Goal: Task Accomplishment & Management: Complete application form

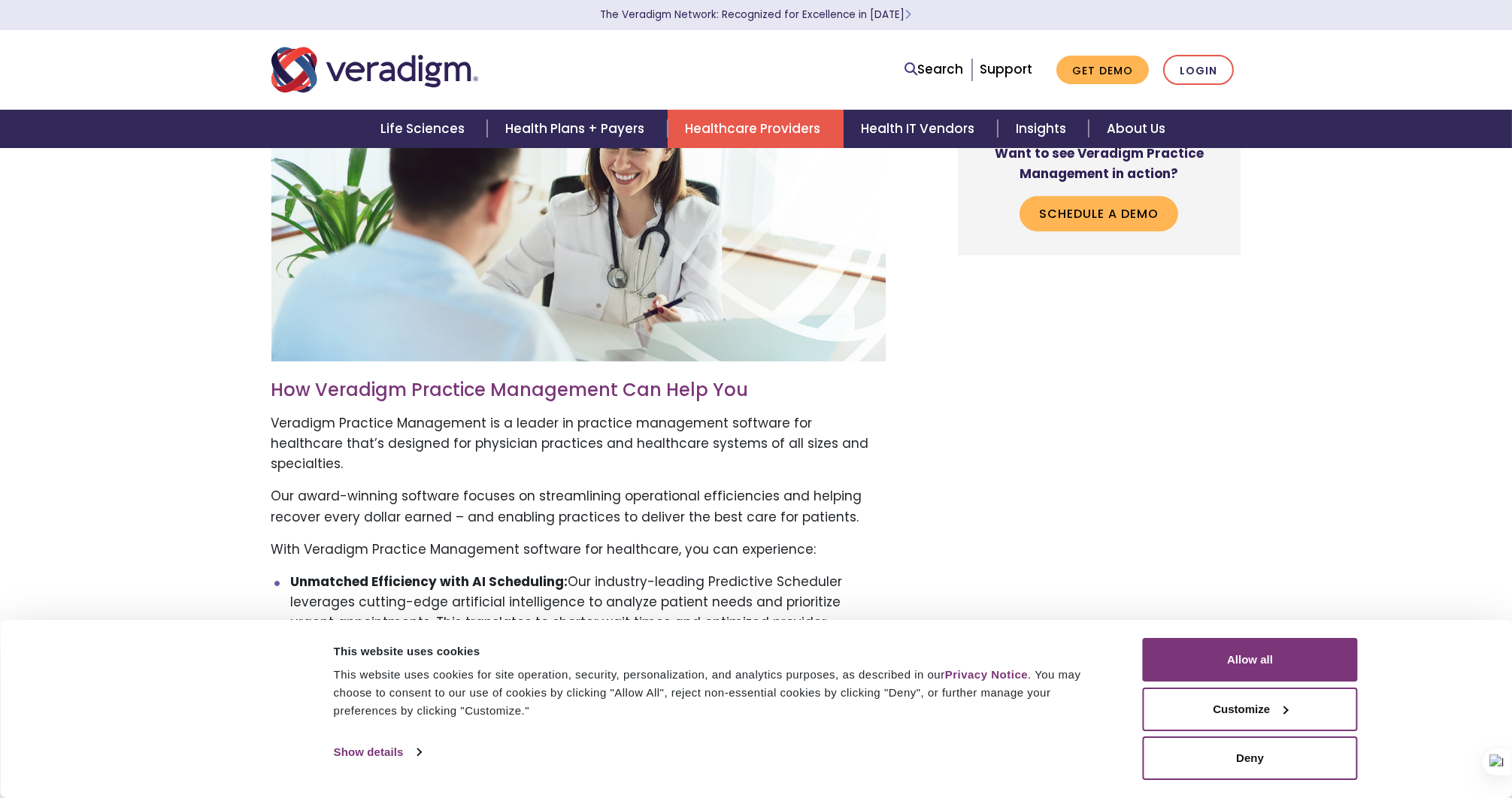
scroll to position [1587, 0]
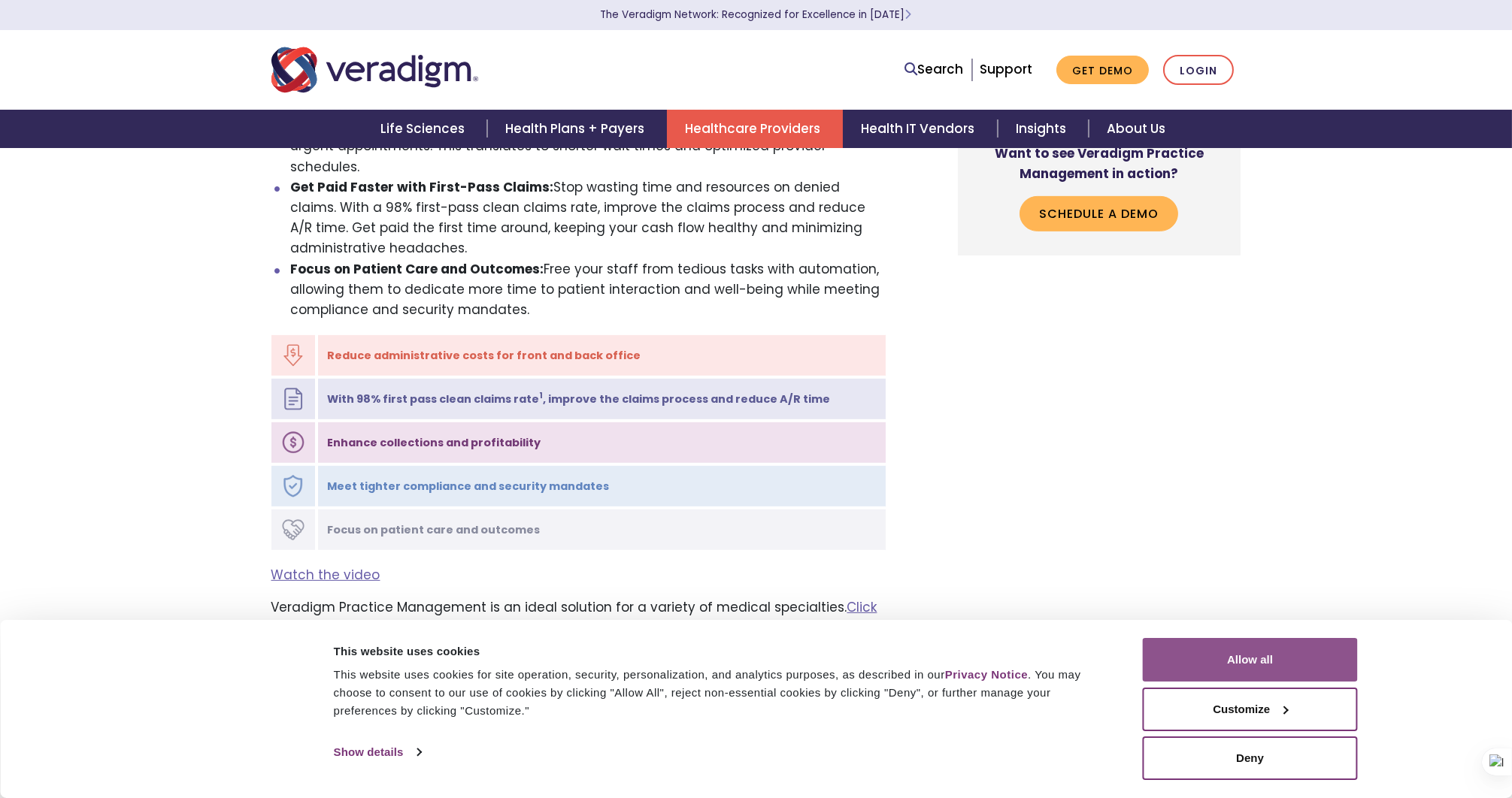
click at [1243, 654] on button "Allow all" at bounding box center [1251, 660] width 215 height 44
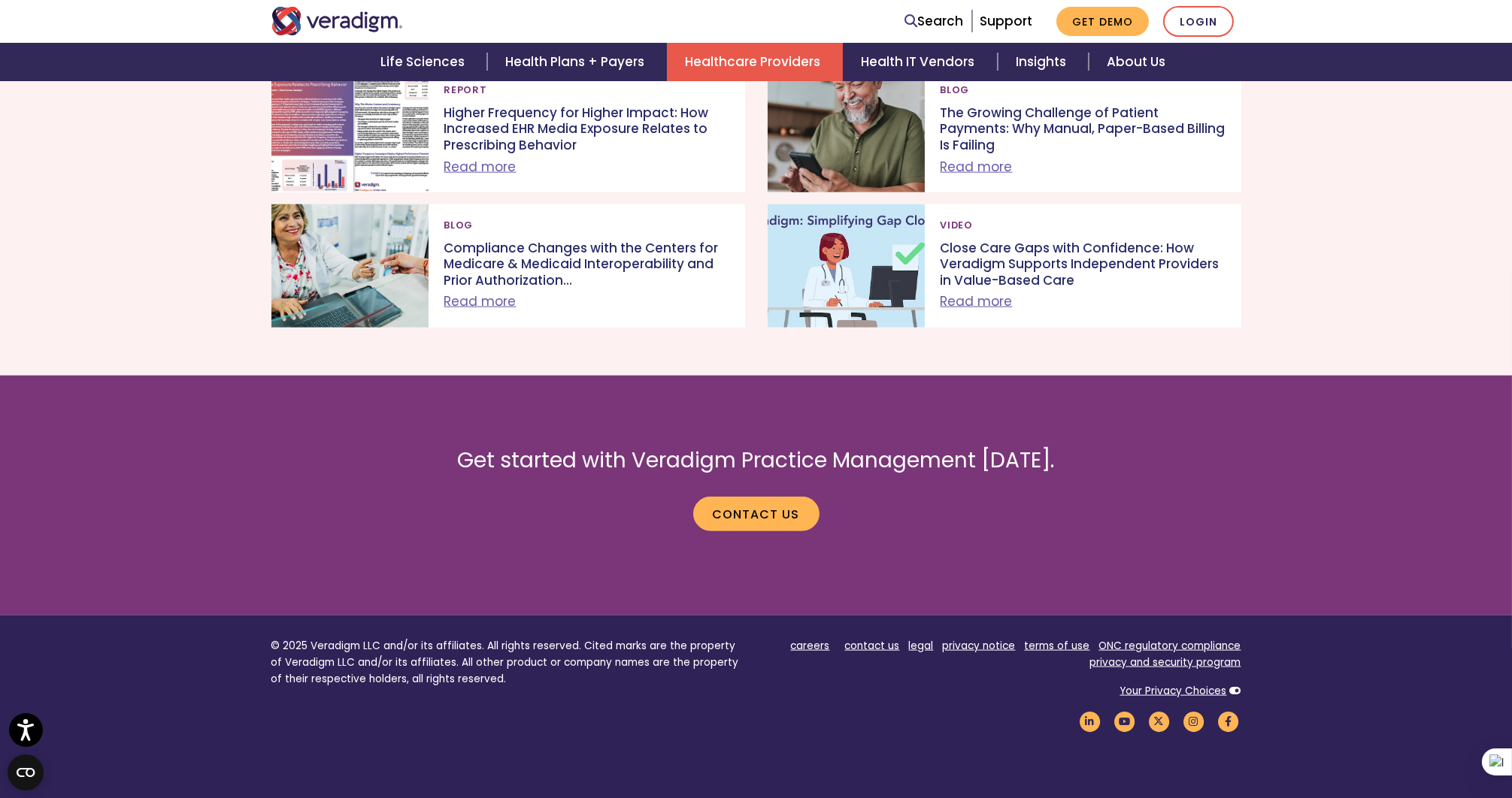
scroll to position [4753, 0]
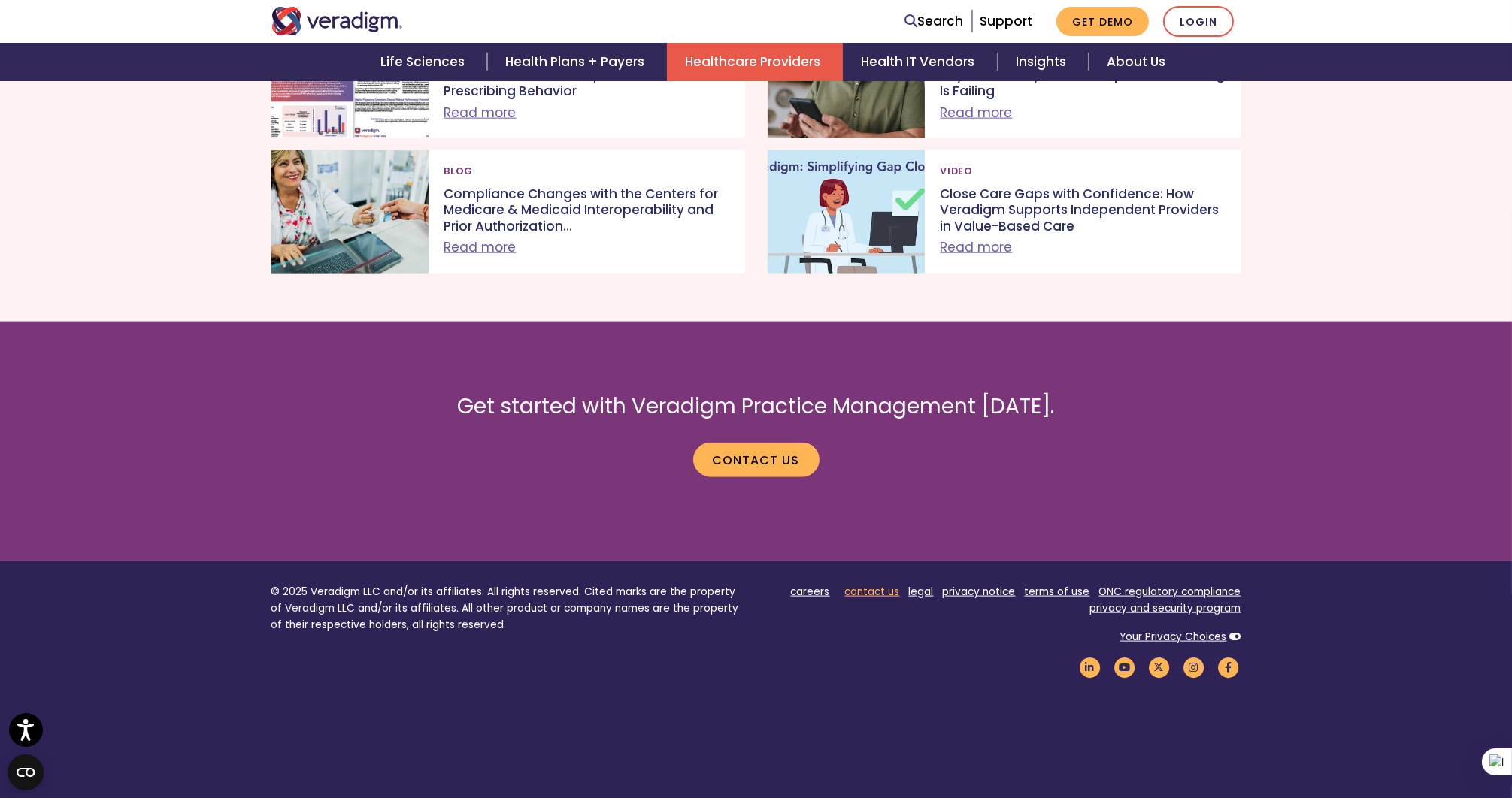
click at [883, 585] on link "contact us" at bounding box center [873, 592] width 55 height 15
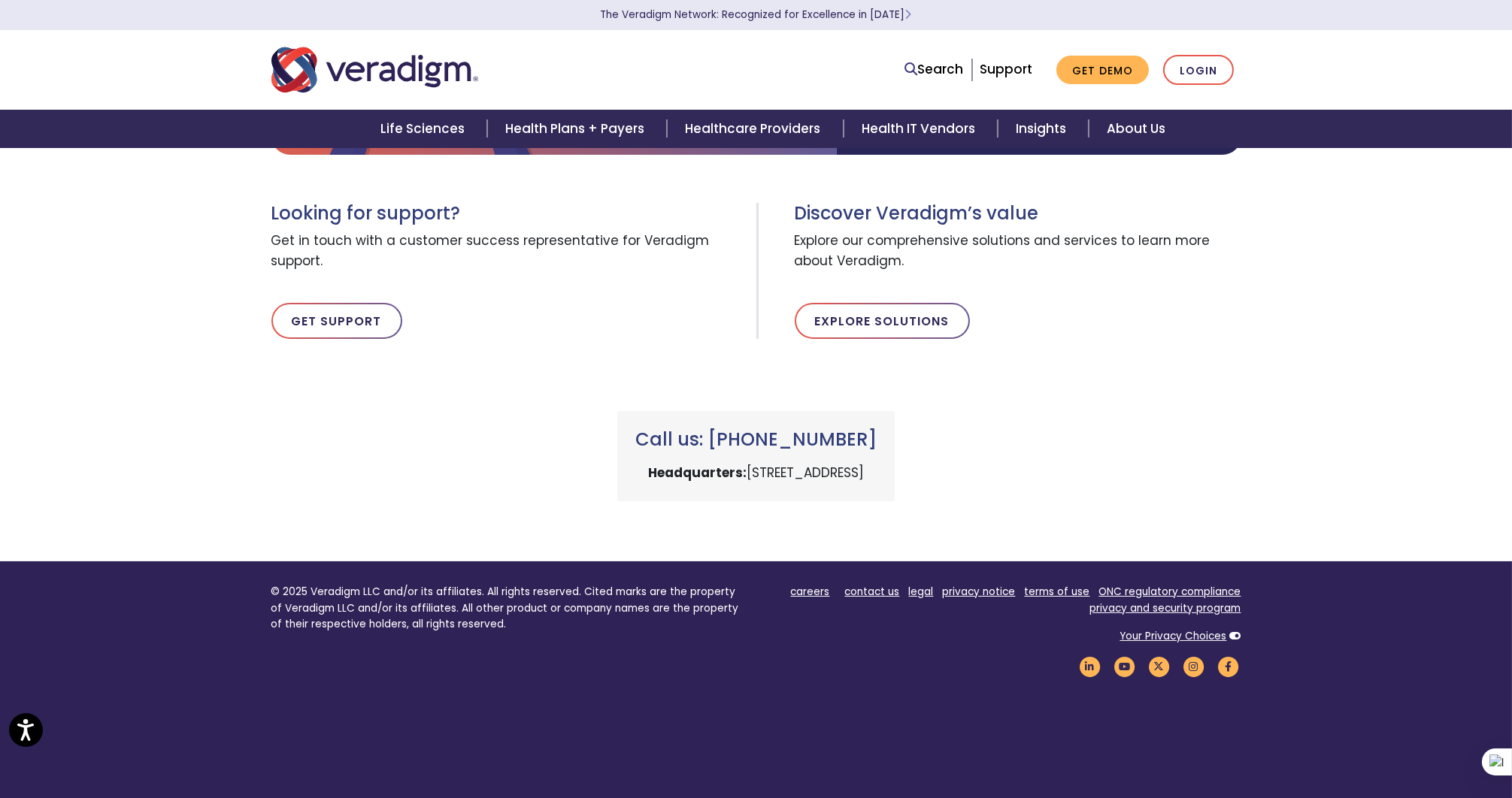
scroll to position [417, 0]
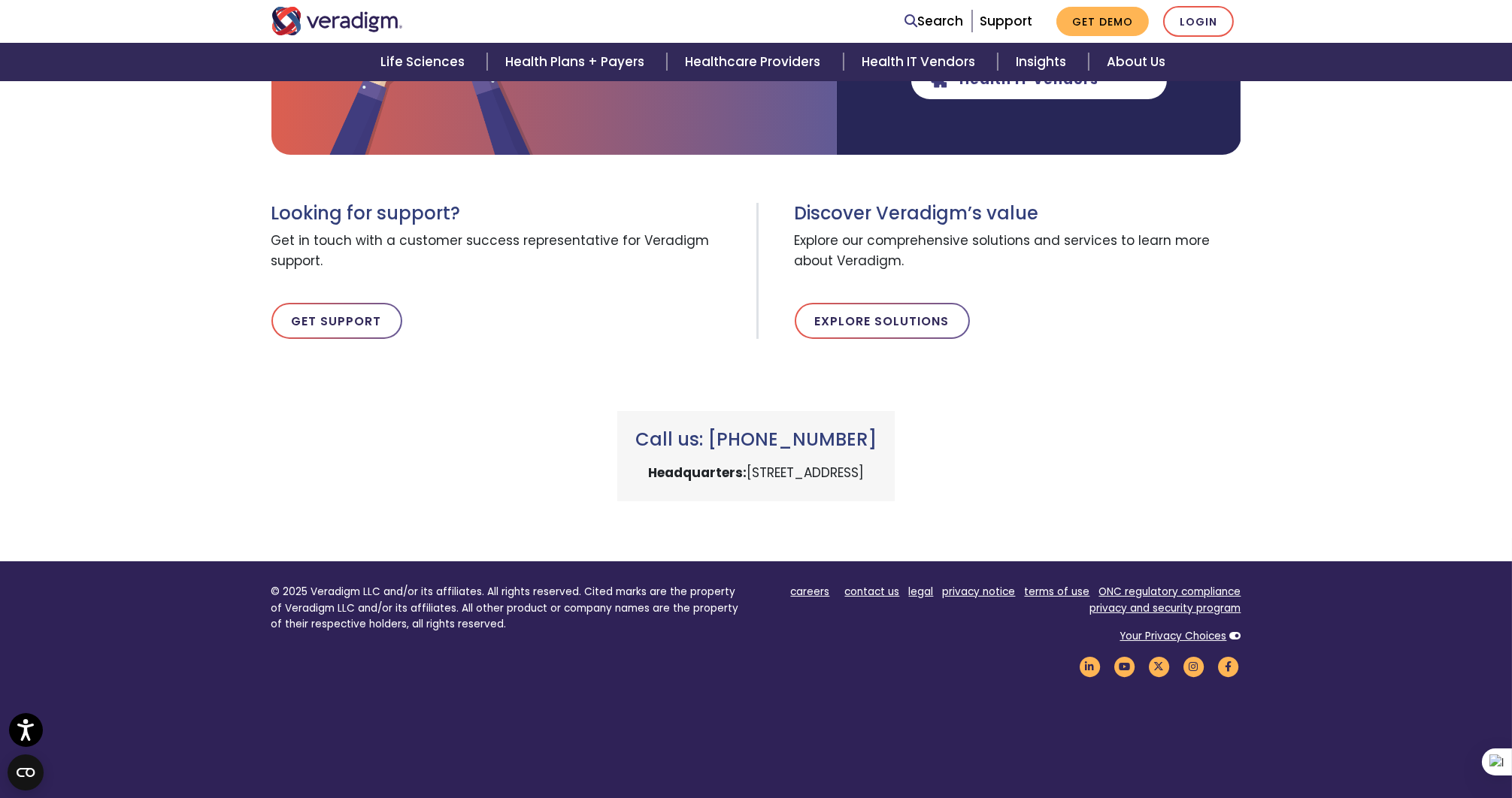
drag, startPoint x: 728, startPoint y: 432, endPoint x: 915, endPoint y: 432, distance: 187.0
click at [877, 432] on h3 "Call us: [PHONE_NUMBER]" at bounding box center [756, 440] width 241 height 22
copy h3 "(800) 877-5678"
click at [1174, 348] on div "Looking for support? Get in touch with a customer success representative for Ve…" at bounding box center [756, 274] width 992 height 202
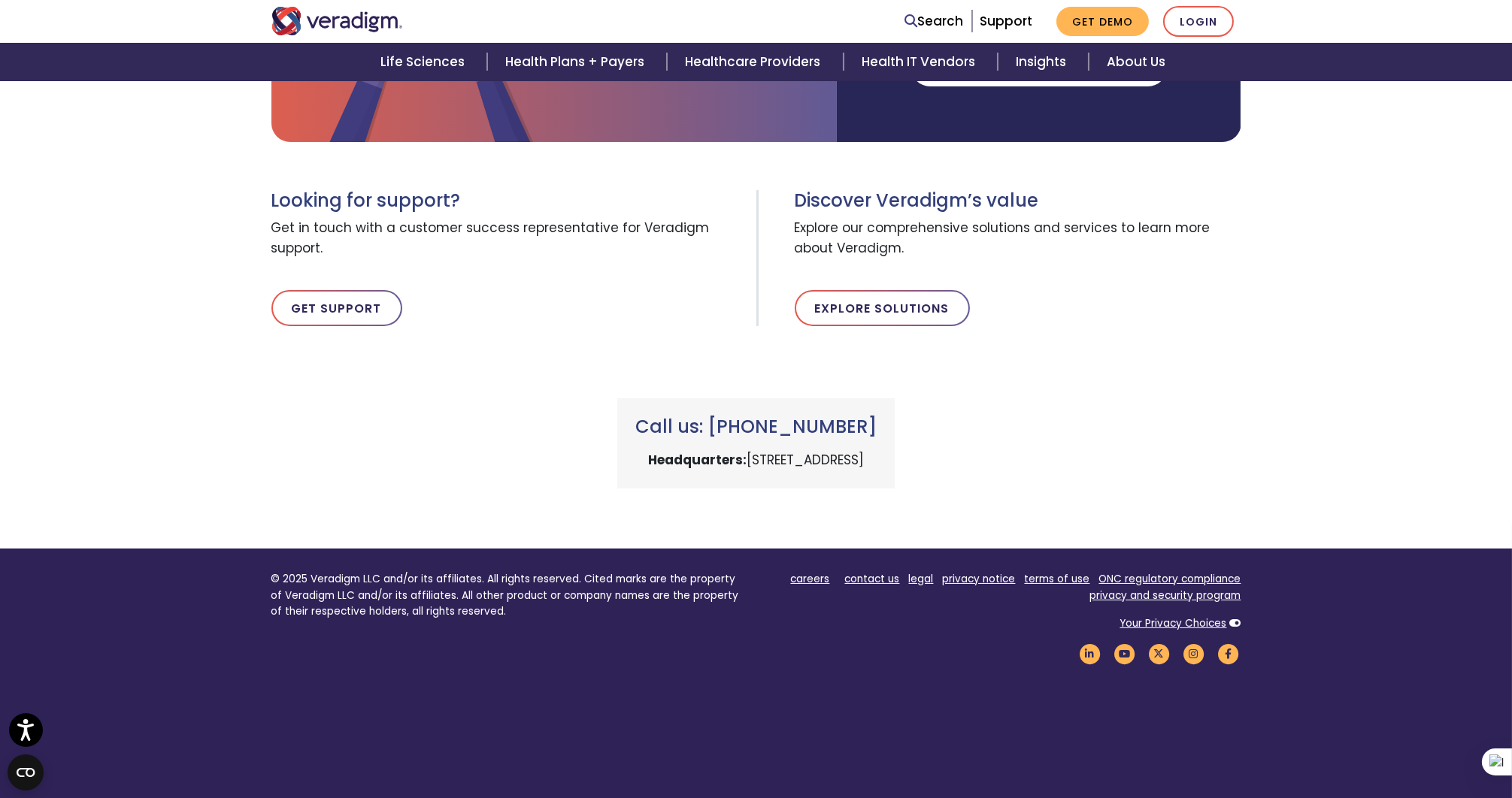
scroll to position [500, 0]
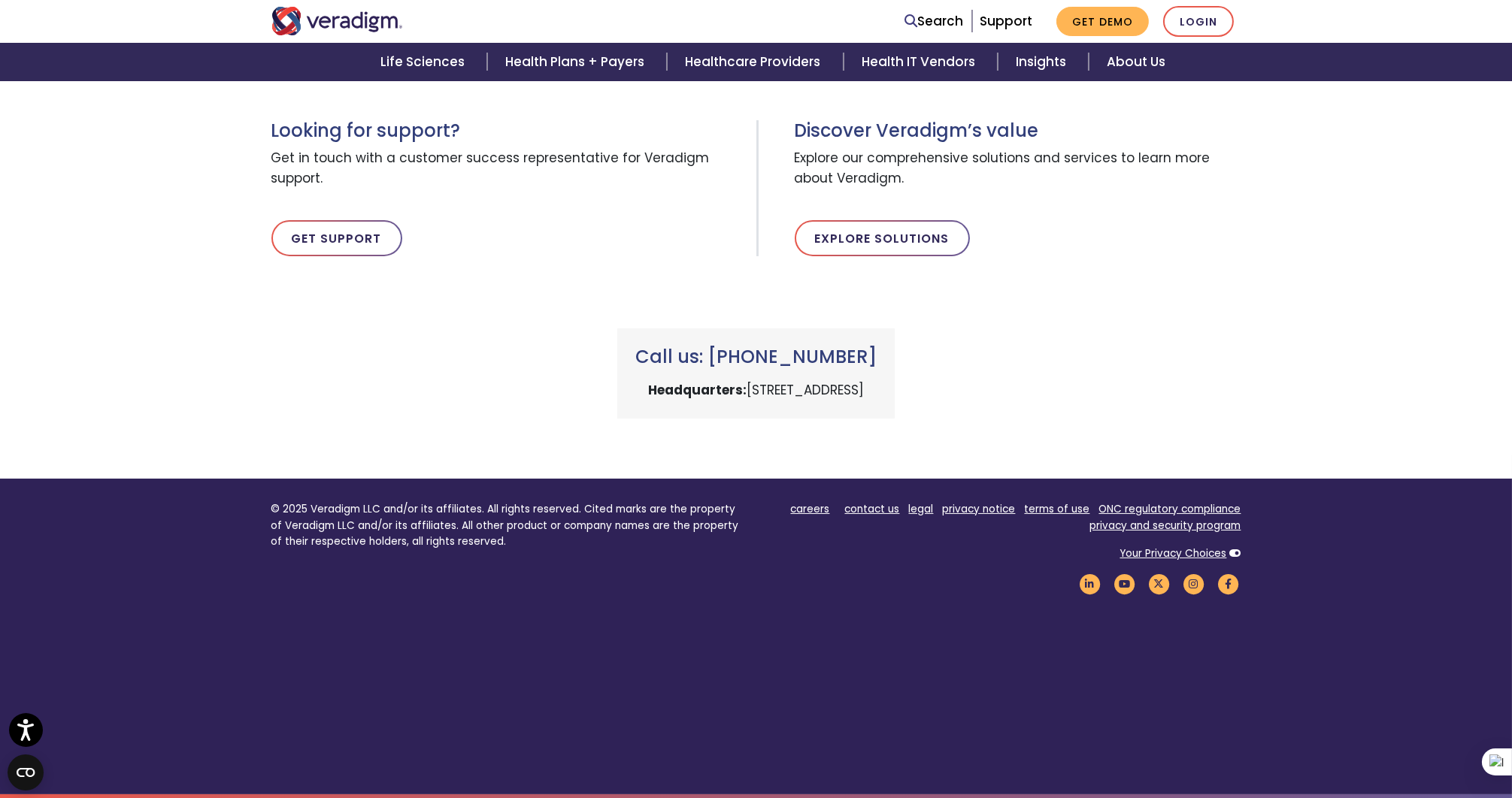
click at [1071, 369] on div "Call us: +1 (800) 877-5678 Headquarters: 222 W Merchandise Mart Plaza, Chicago,…" at bounding box center [756, 355] width 992 height 126
click at [1070, 369] on div "Call us: +1 (800) 877-5678 Headquarters: 222 W Merchandise Mart Plaza, Chicago,…" at bounding box center [756, 355] width 992 height 126
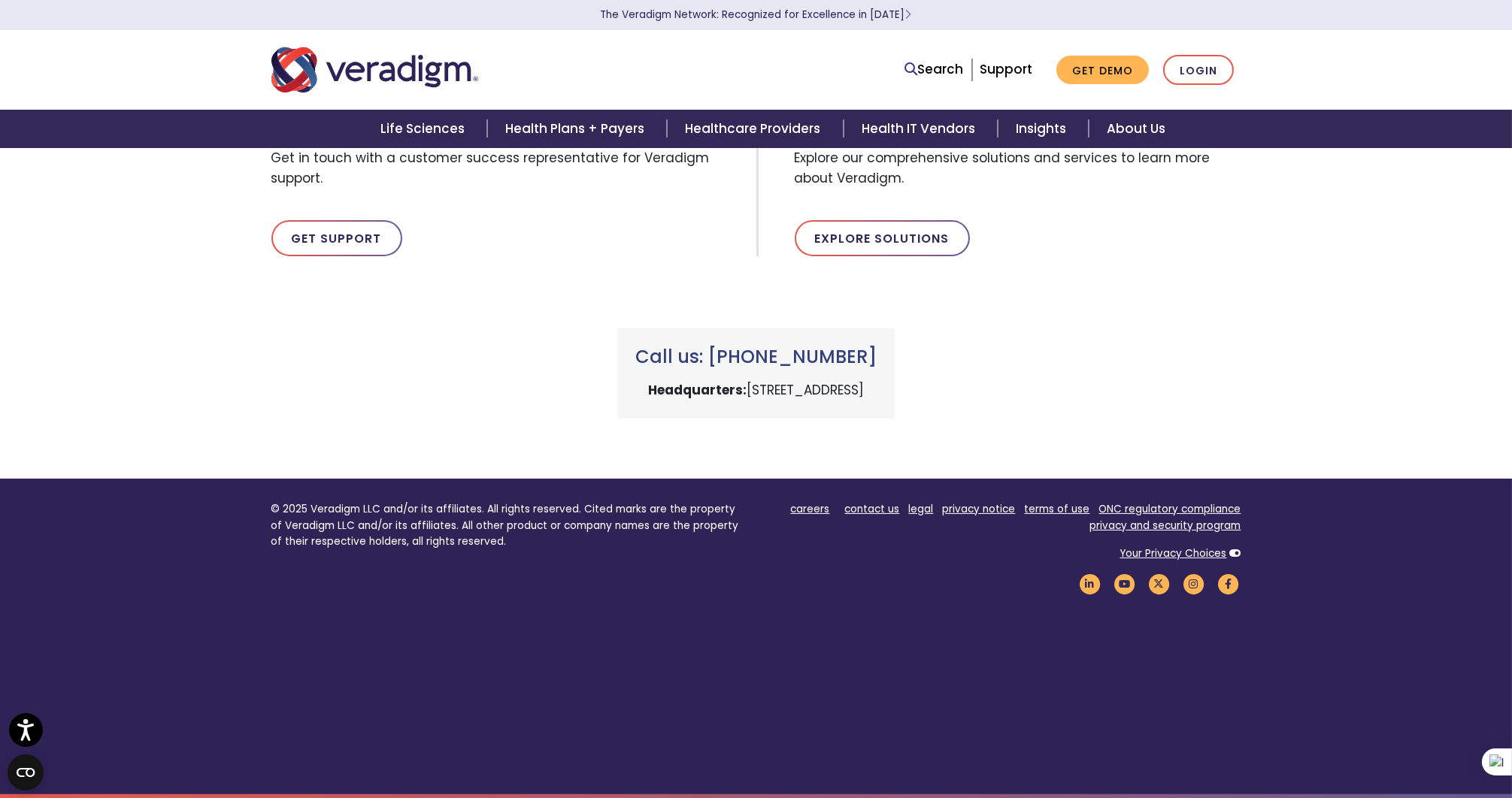
scroll to position [0, 0]
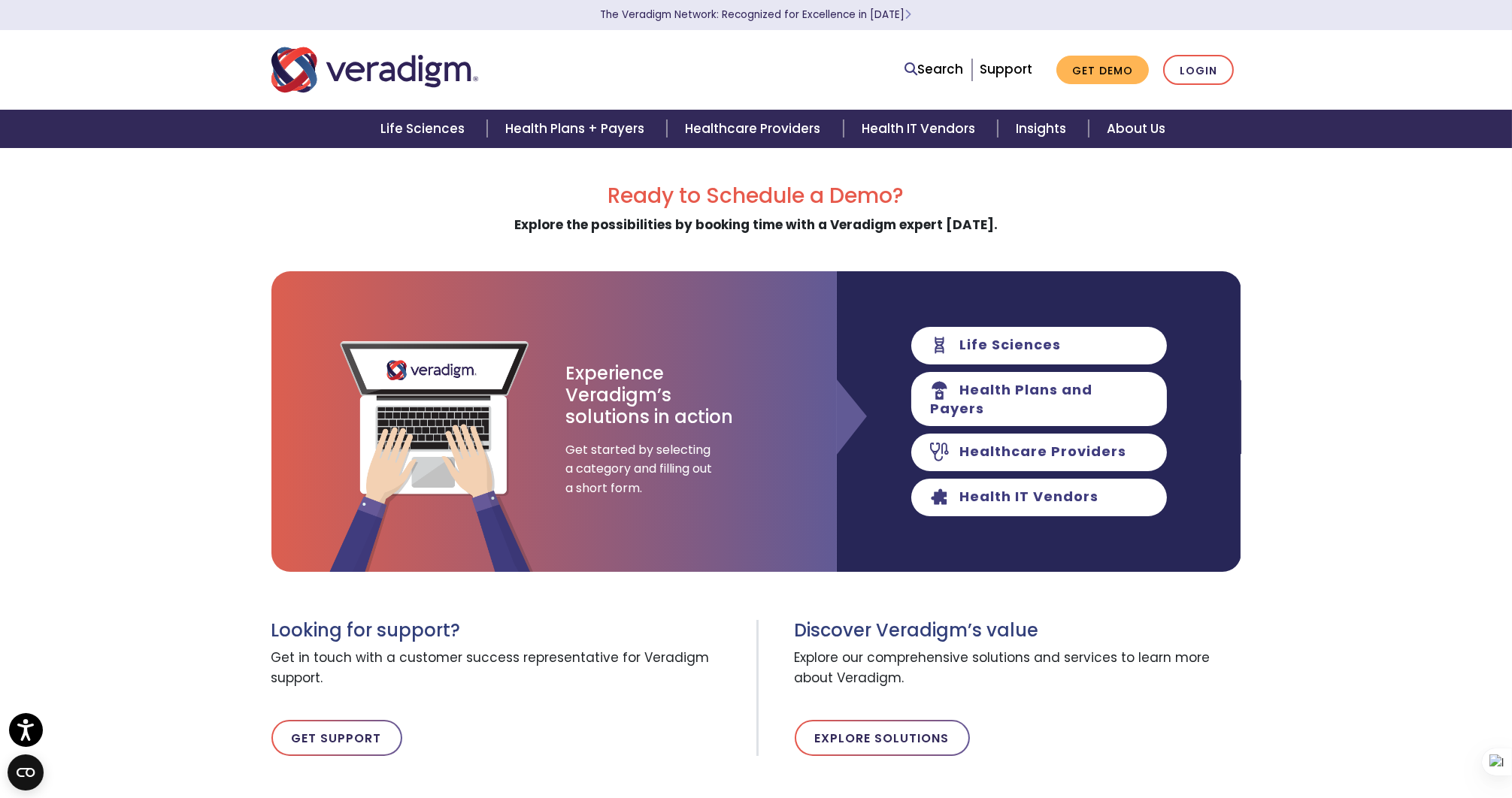
click at [1373, 376] on div "Ready to Schedule a Demo? Explore the possibilities by booking time with a Vera…" at bounding box center [756, 551] width 1512 height 735
click at [1372, 383] on div "Ready to Schedule a Demo? Explore the possibilities by booking time with a Vera…" at bounding box center [756, 551] width 1512 height 735
click at [171, 530] on div "Ready to Schedule a Demo? Explore the possibilities by booking time with a Vera…" at bounding box center [756, 551] width 1512 height 735
drag, startPoint x: 115, startPoint y: 599, endPoint x: 128, endPoint y: 581, distance: 22.2
click at [115, 598] on div "Ready to Schedule a Demo? Explore the possibilities by booking time with a Vera…" at bounding box center [756, 551] width 1512 height 735
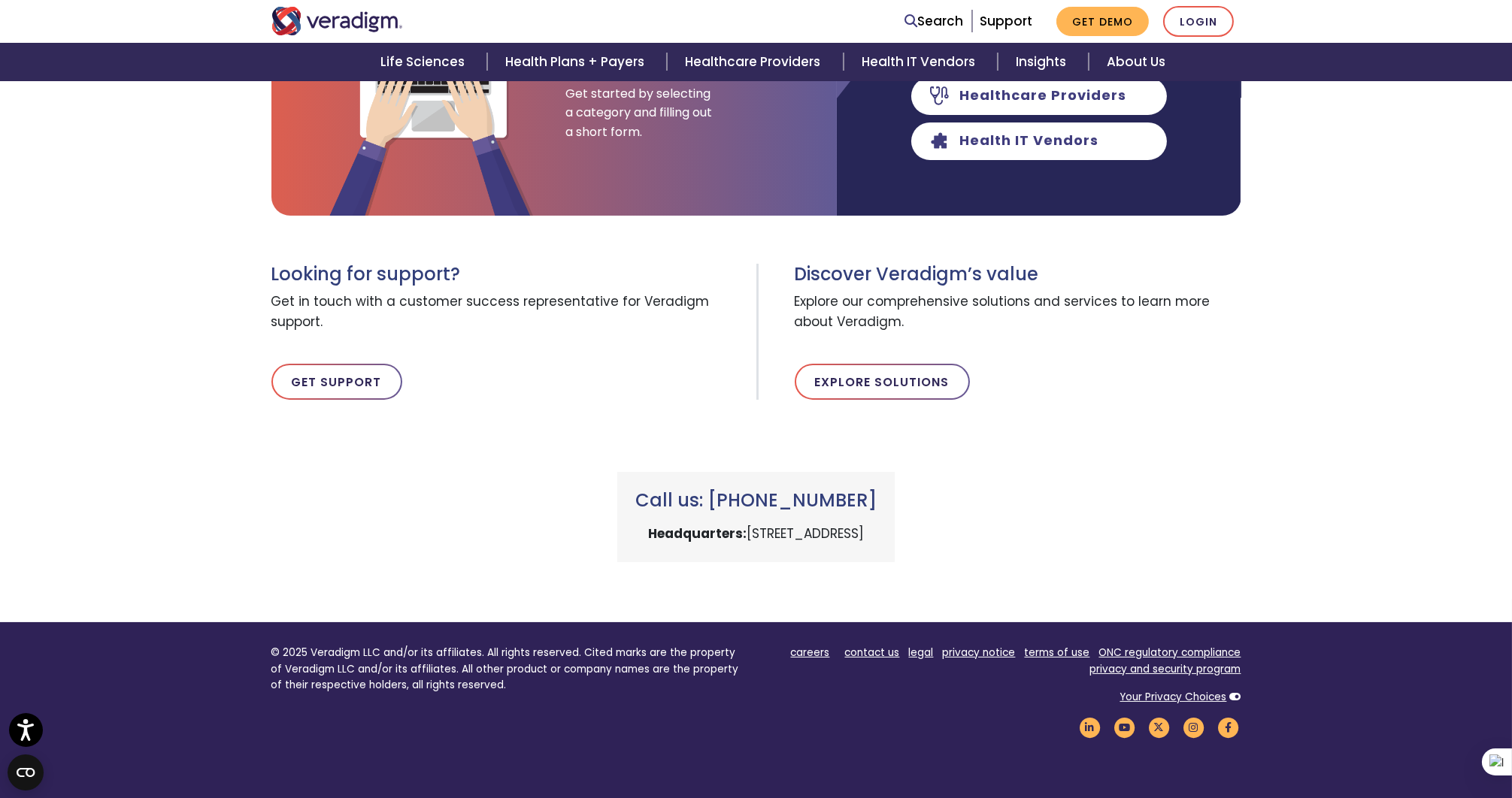
scroll to position [500, 0]
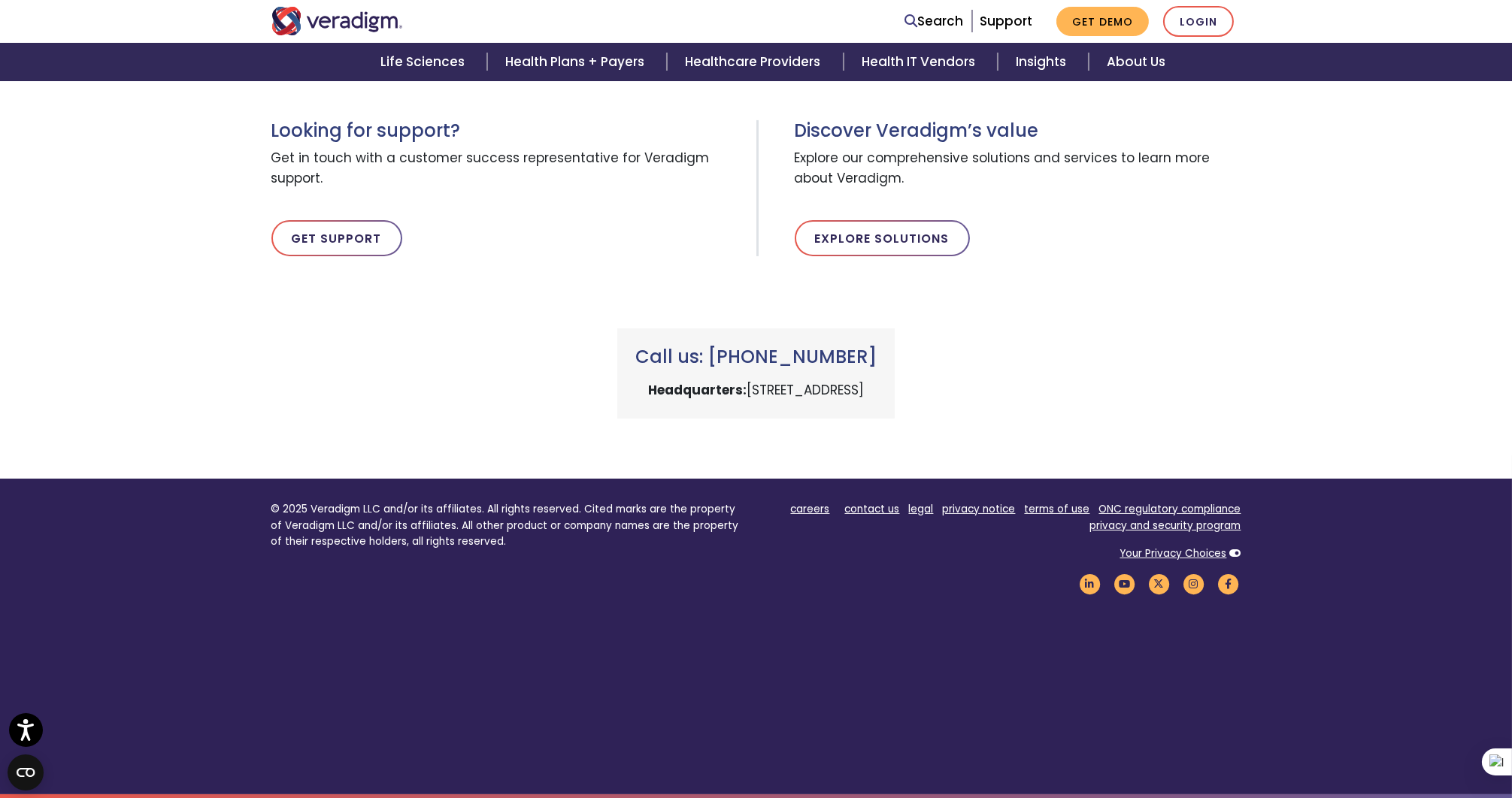
click at [171, 457] on div "Ready to Schedule a Demo? Explore the possibilities by booking time with a Vera…" at bounding box center [756, 64] width 1512 height 832
drag, startPoint x: 103, startPoint y: 641, endPoint x: 127, endPoint y: 579, distance: 66.5
click at [103, 635] on footer "© 2025 Veradigm LLC and/or its affiliates. All rights reserved. Cited marks are…" at bounding box center [756, 636] width 1512 height 316
click at [140, 638] on footer "© 2025 Veradigm LLC and/or its affiliates. All rights reserved. Cited marks are…" at bounding box center [756, 636] width 1512 height 316
click at [140, 639] on footer "© 2025 Veradigm LLC and/or its affiliates. All rights reserved. Cited marks are…" at bounding box center [756, 636] width 1512 height 316
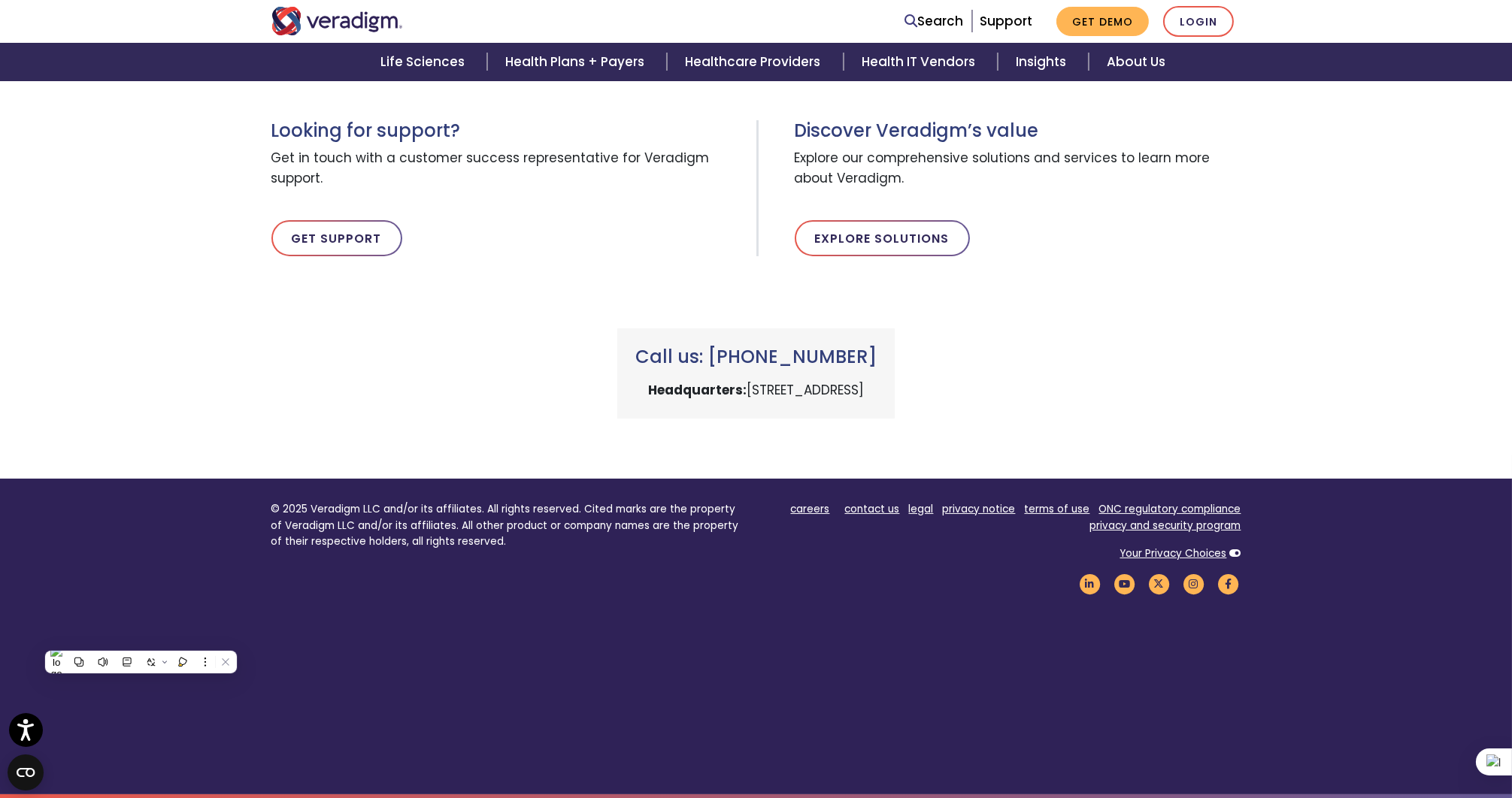
drag, startPoint x: 140, startPoint y: 639, endPoint x: 379, endPoint y: 671, distance: 241.1
click at [379, 671] on footer "© 2025 Veradigm LLC and/or its affiliates. All rights reserved. Cited marks are…" at bounding box center [756, 636] width 1512 height 316
click at [387, 672] on footer "© 2025 Veradigm LLC and/or its affiliates. All rights reserved. Cited marks are…" at bounding box center [756, 636] width 1512 height 316
drag, startPoint x: 619, startPoint y: 643, endPoint x: 670, endPoint y: 652, distance: 51.8
click at [620, 643] on footer "© 2025 Veradigm LLC and/or its affiliates. All rights reserved. Cited marks are…" at bounding box center [756, 636] width 1512 height 316
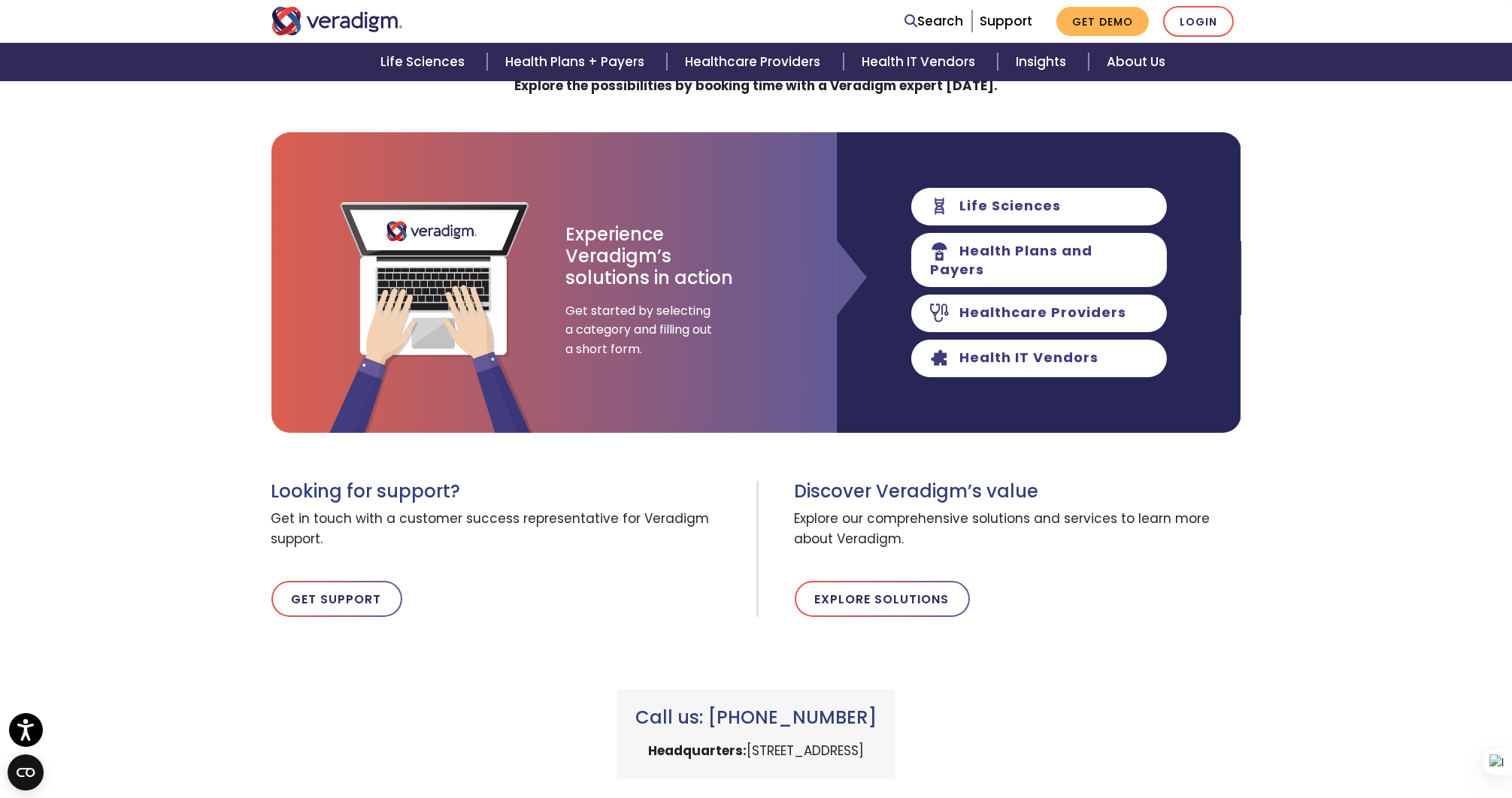
scroll to position [0, 0]
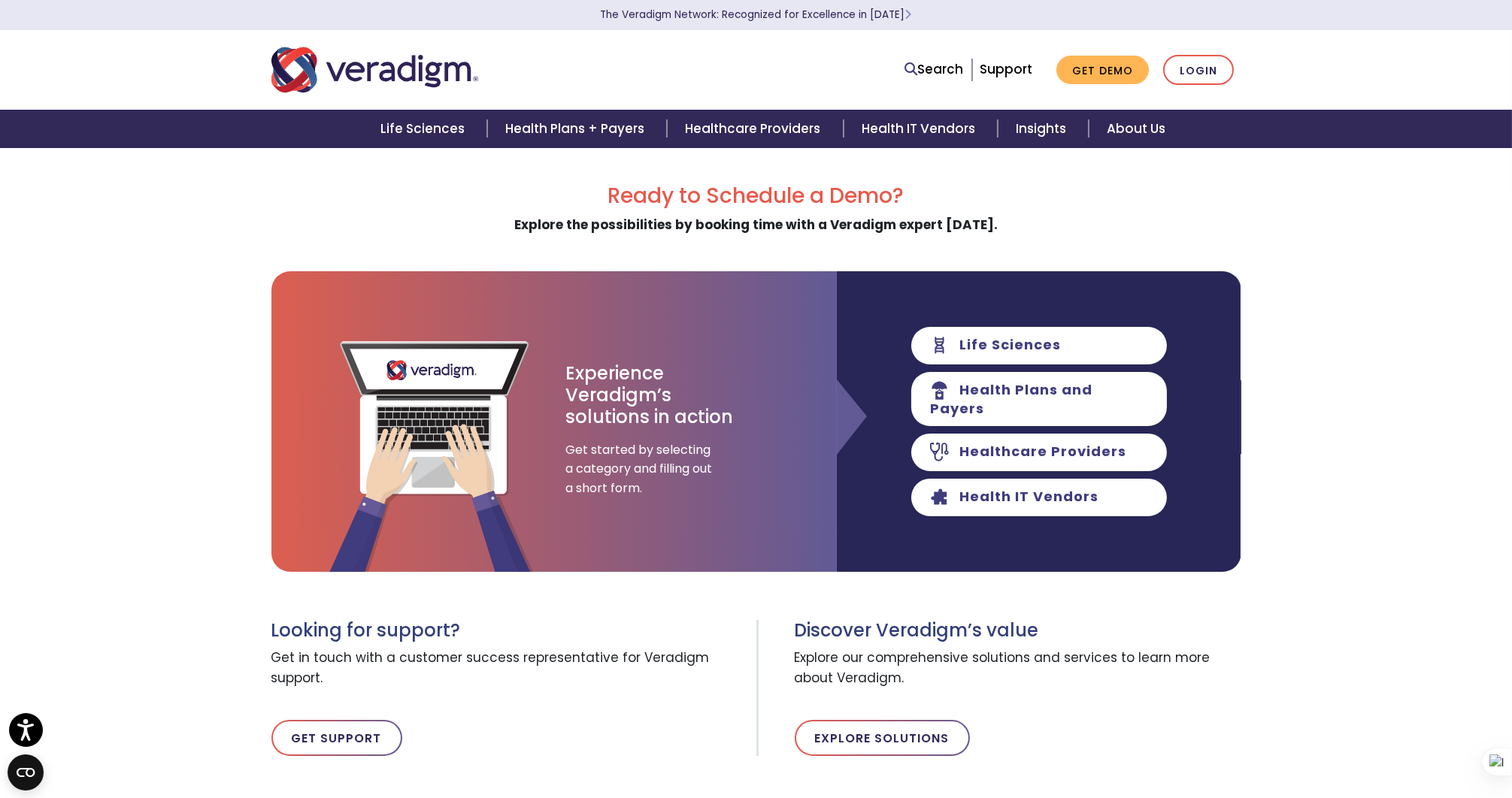
click at [1263, 206] on div "Ready to Schedule a Demo? Explore the possibilities by booking time with a Vera…" at bounding box center [756, 551] width 1512 height 735
click at [1322, 197] on div "Ready to Schedule a Demo? Explore the possibilities by booking time with a Vera…" at bounding box center [756, 551] width 1512 height 735
click at [1324, 197] on div "Ready to Schedule a Demo? Explore the possibilities by booking time with a Vera…" at bounding box center [756, 551] width 1512 height 735
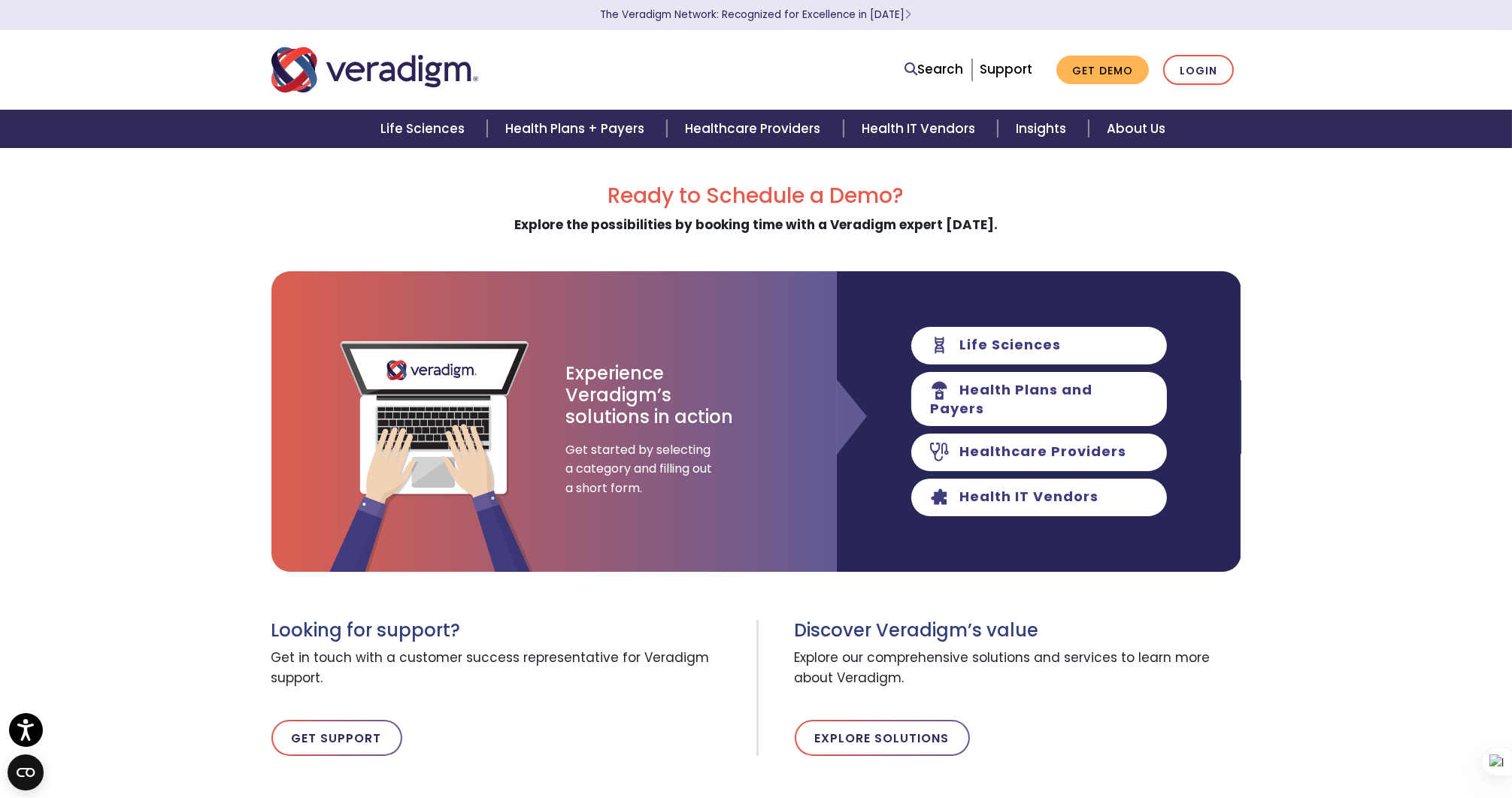
click at [756, 197] on h2 "Ready to Schedule a Demo?" at bounding box center [756, 197] width 970 height 25
drag, startPoint x: 756, startPoint y: 197, endPoint x: 949, endPoint y: 236, distance: 196.9
click at [949, 236] on div "Ready to Schedule a Demo? Explore the possibilities by booking time with a Vera…" at bounding box center [756, 378] width 970 height 389
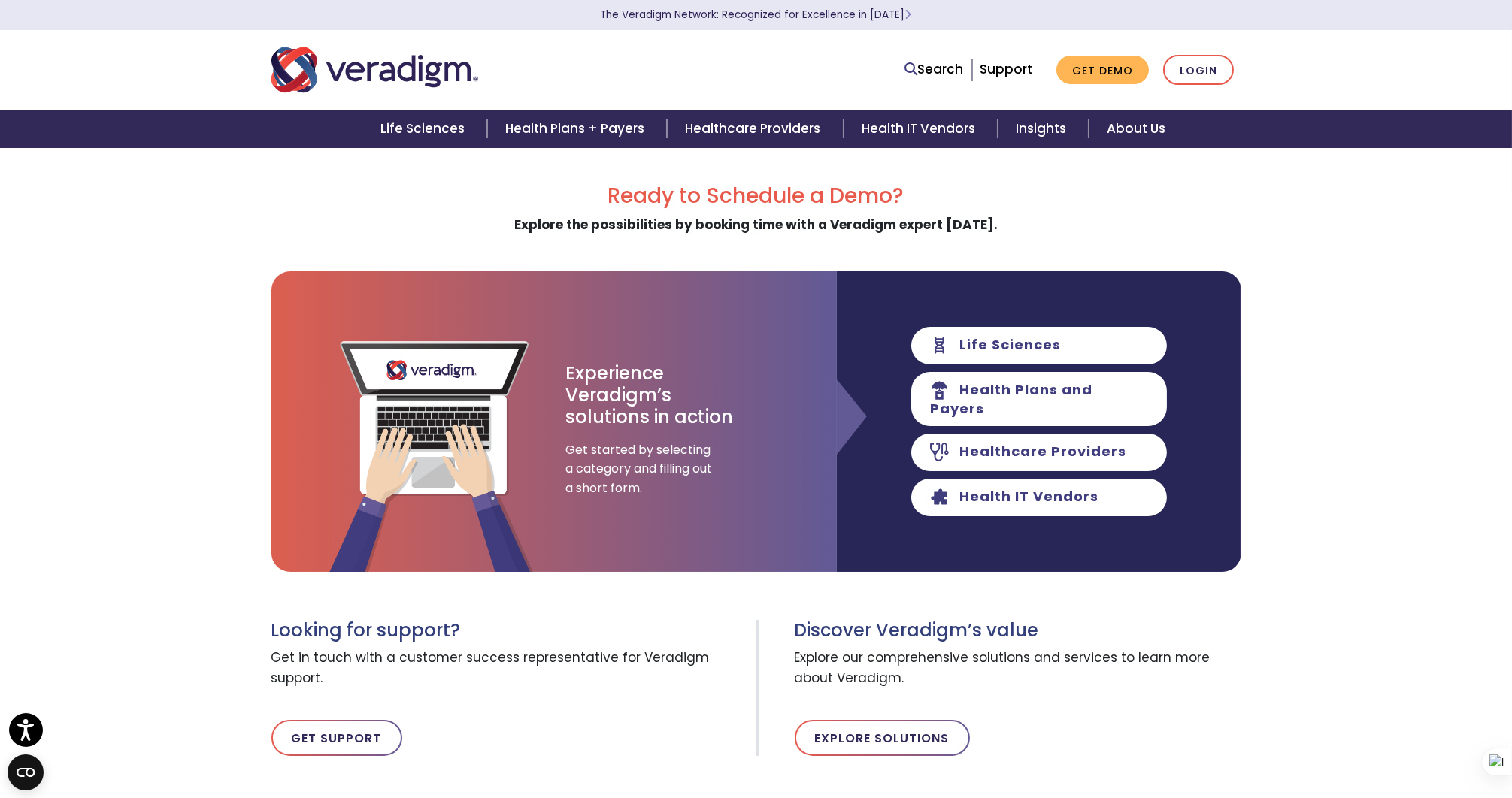
click at [952, 207] on h2 "Ready to Schedule a Demo?" at bounding box center [756, 197] width 970 height 25
click at [1096, 70] on link "Get Demo" at bounding box center [1103, 70] width 93 height 29
click at [1103, 66] on link "Get Demo" at bounding box center [1103, 70] width 93 height 29
click at [1099, 57] on link "Get Demo" at bounding box center [1103, 70] width 93 height 29
click at [1021, 67] on link "Support" at bounding box center [1006, 69] width 53 height 18
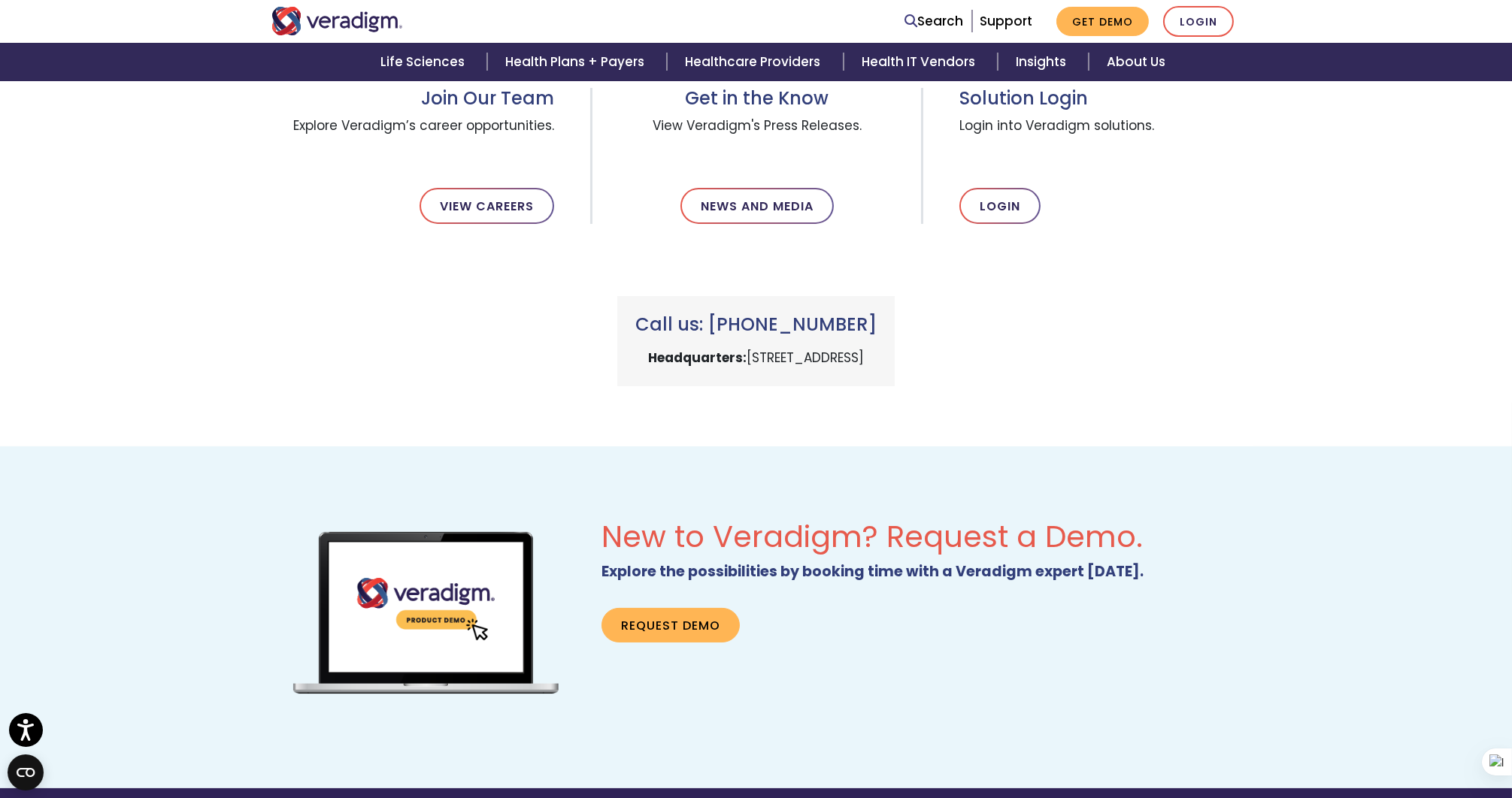
scroll to position [668, 0]
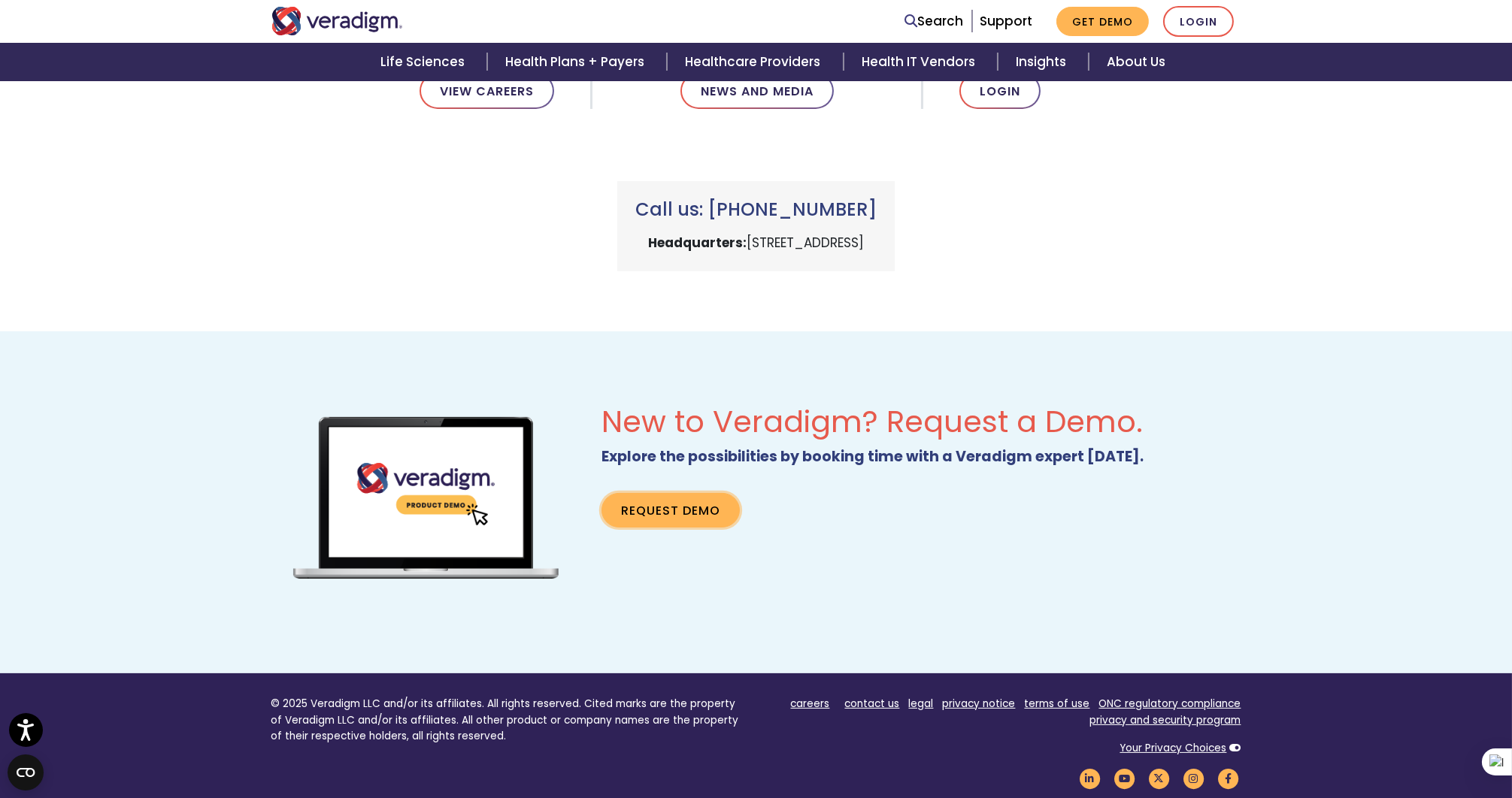
click at [685, 511] on link "Request Demo" at bounding box center [671, 510] width 138 height 35
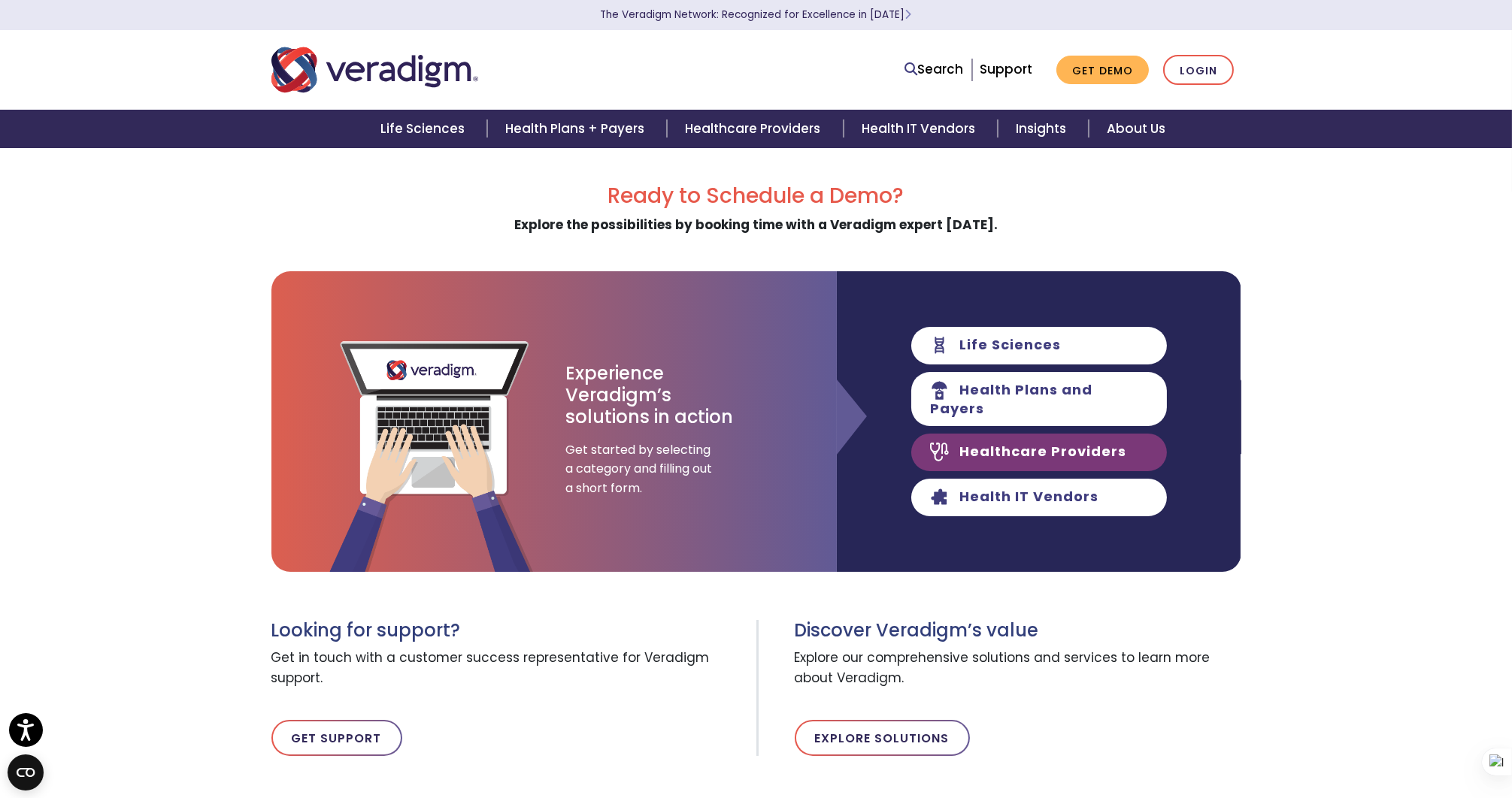
click at [1032, 439] on link "Healthcare Providers" at bounding box center [1039, 452] width 256 height 37
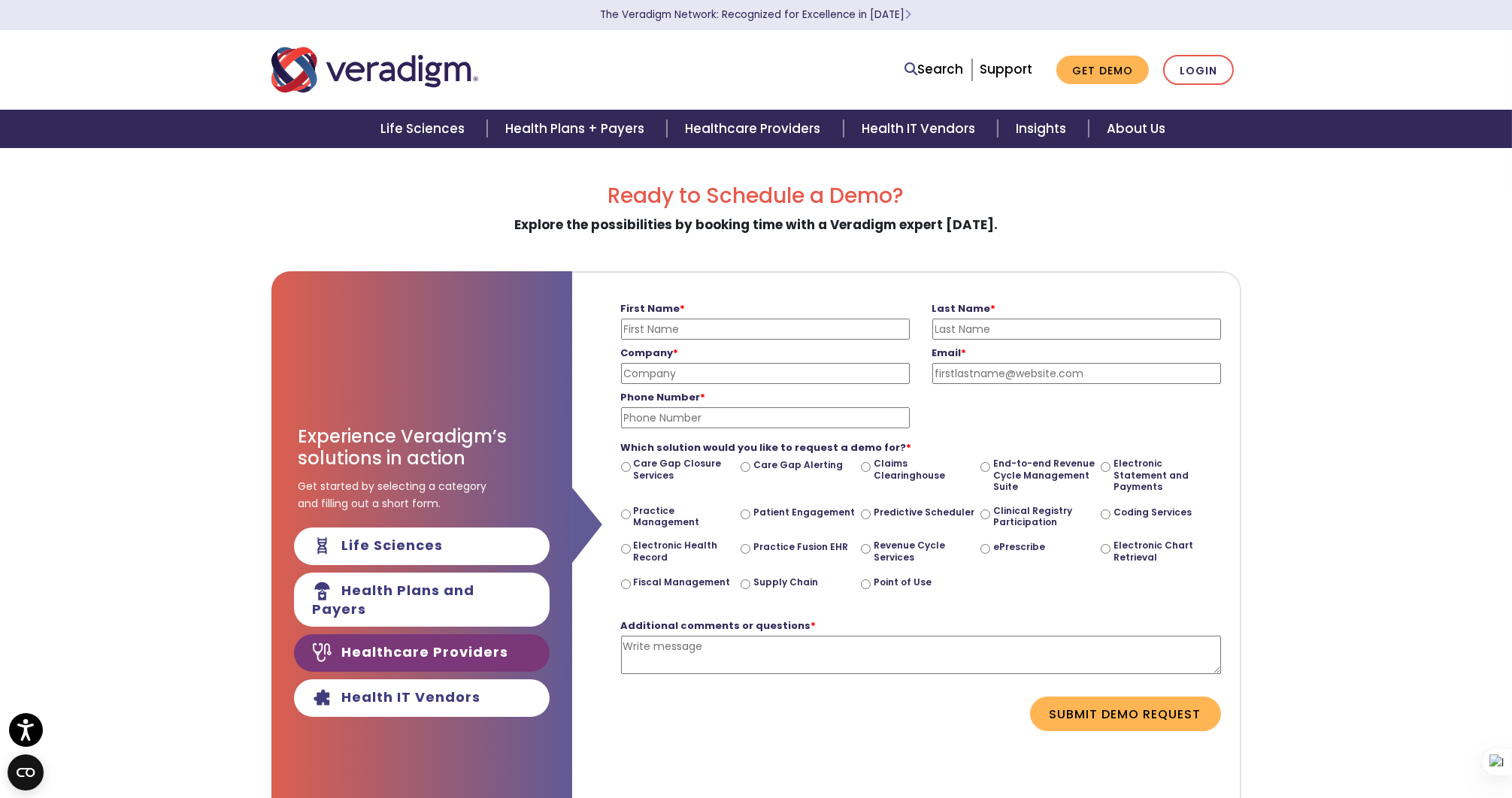
click at [695, 320] on input "First Name *" at bounding box center [765, 328] width 289 height 21
type input "[PERSON_NAME]"
type input "SC3 Research Group, Inc."
type input "[PERSON_NAME][EMAIL_ADDRESS][PERSON_NAME][DOMAIN_NAME]"
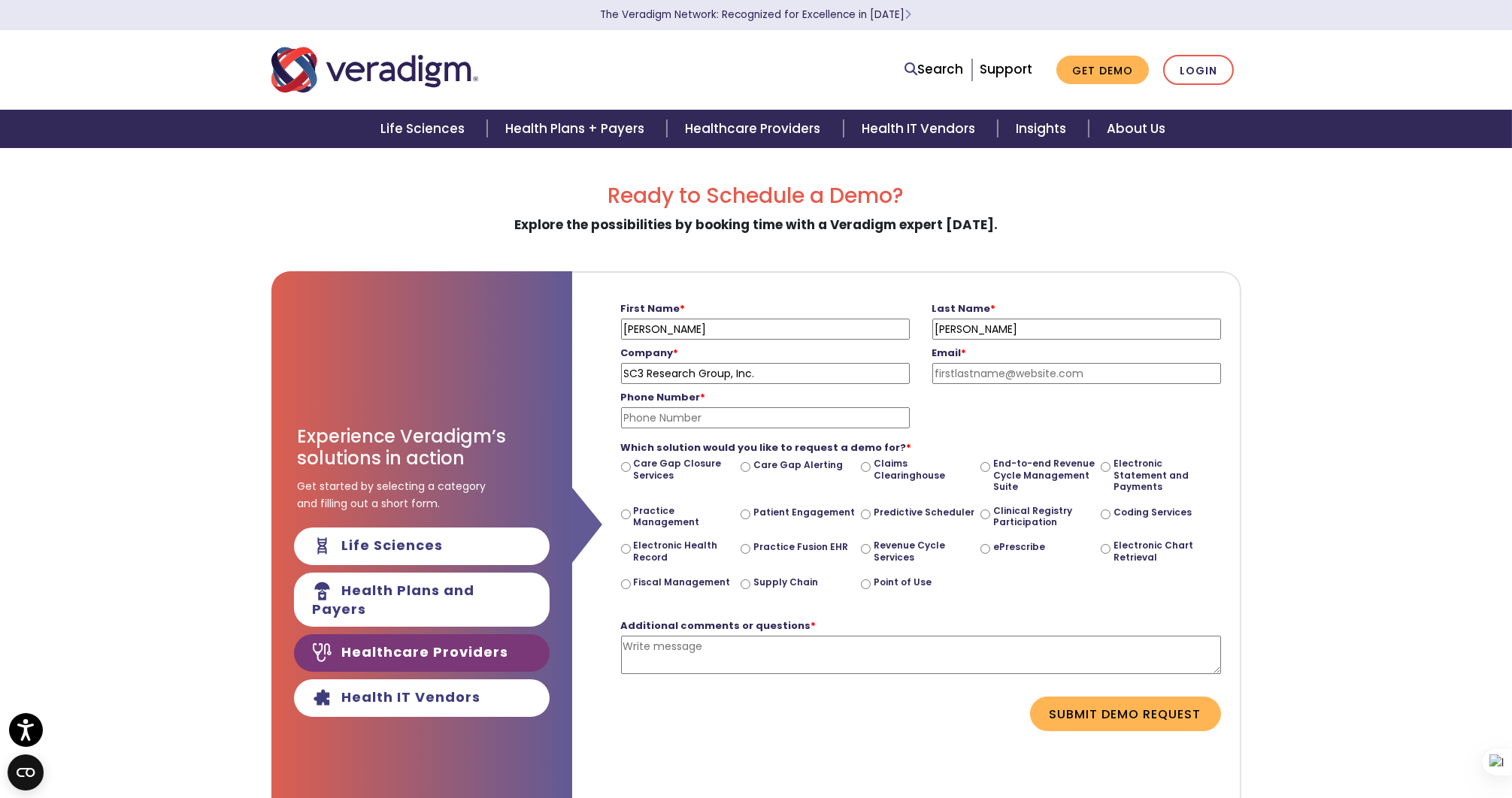
type input "16262502070"
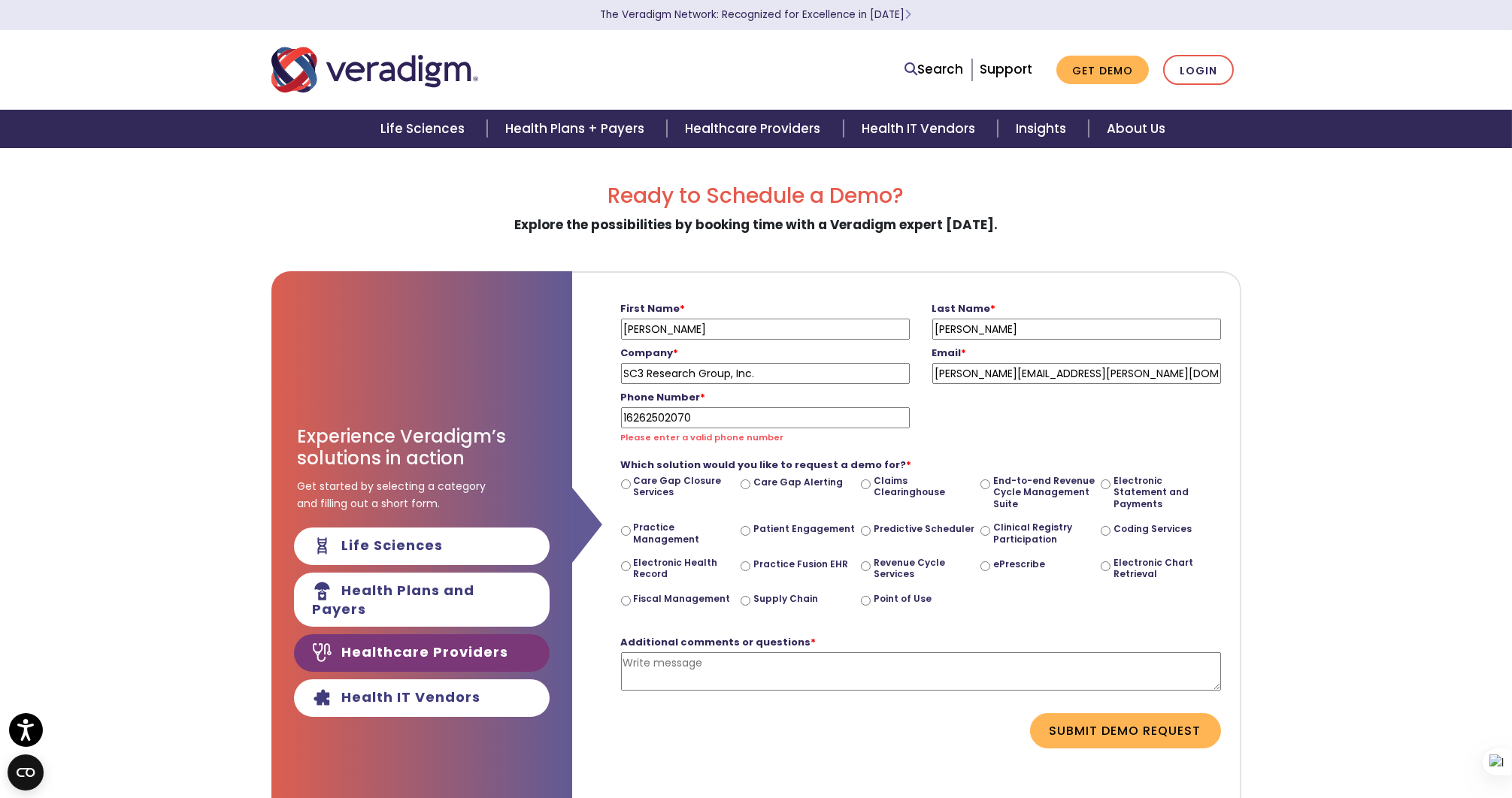
click at [993, 371] on input "[PERSON_NAME][EMAIL_ADDRESS][PERSON_NAME][DOMAIN_NAME]" at bounding box center [1076, 373] width 289 height 21
paste input "quantumresearchgroupinc_crc@qc-research"
type input "[EMAIL_ADDRESS][DOMAIN_NAME]"
click at [766, 417] on input "16262502070" at bounding box center [765, 418] width 289 height 21
click at [750, 422] on input "16262502070" at bounding box center [765, 418] width 289 height 21
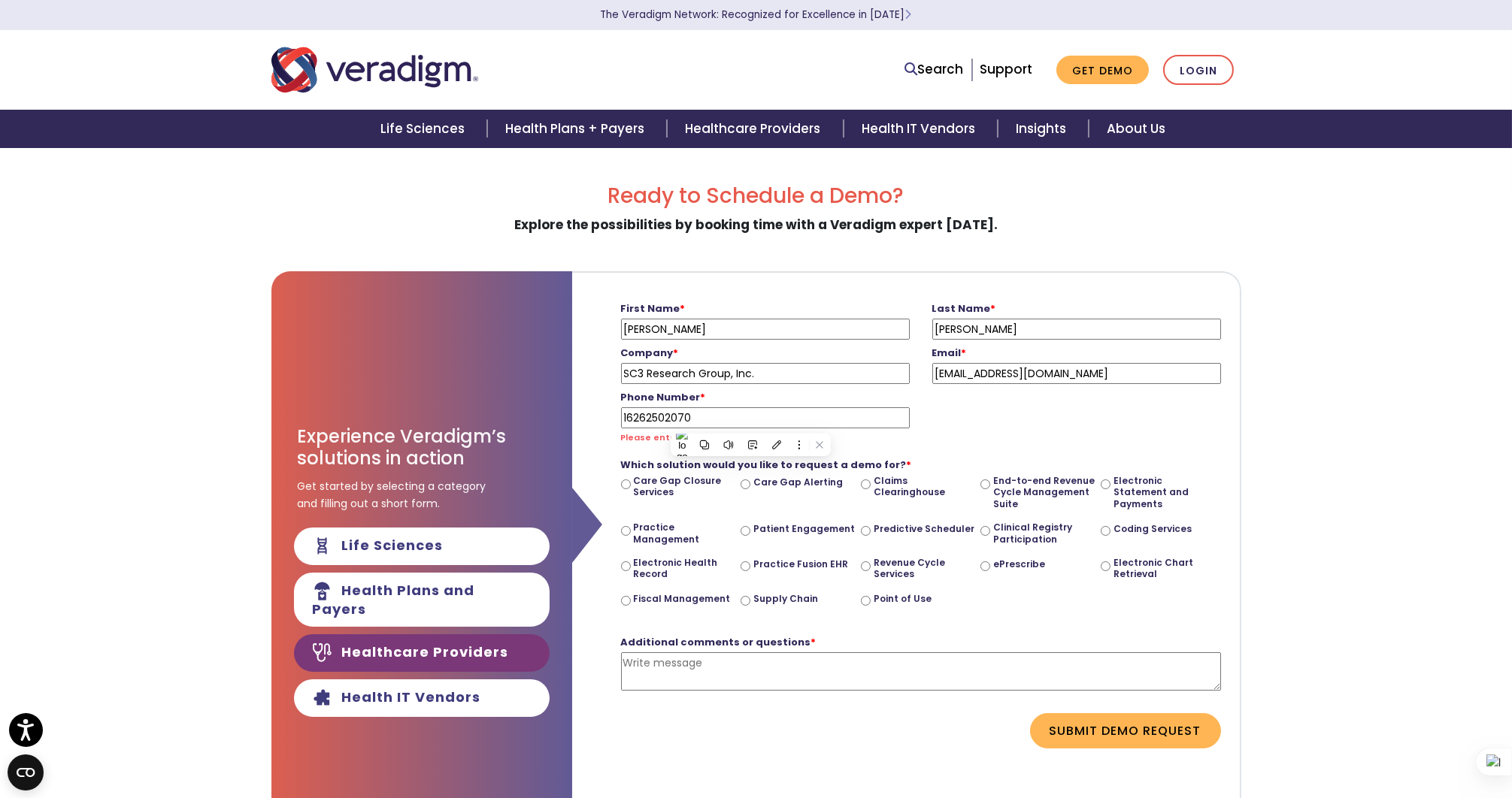
paste input "[PHONE_NUMBER]"
type input "[PHONE_NUMBER]"
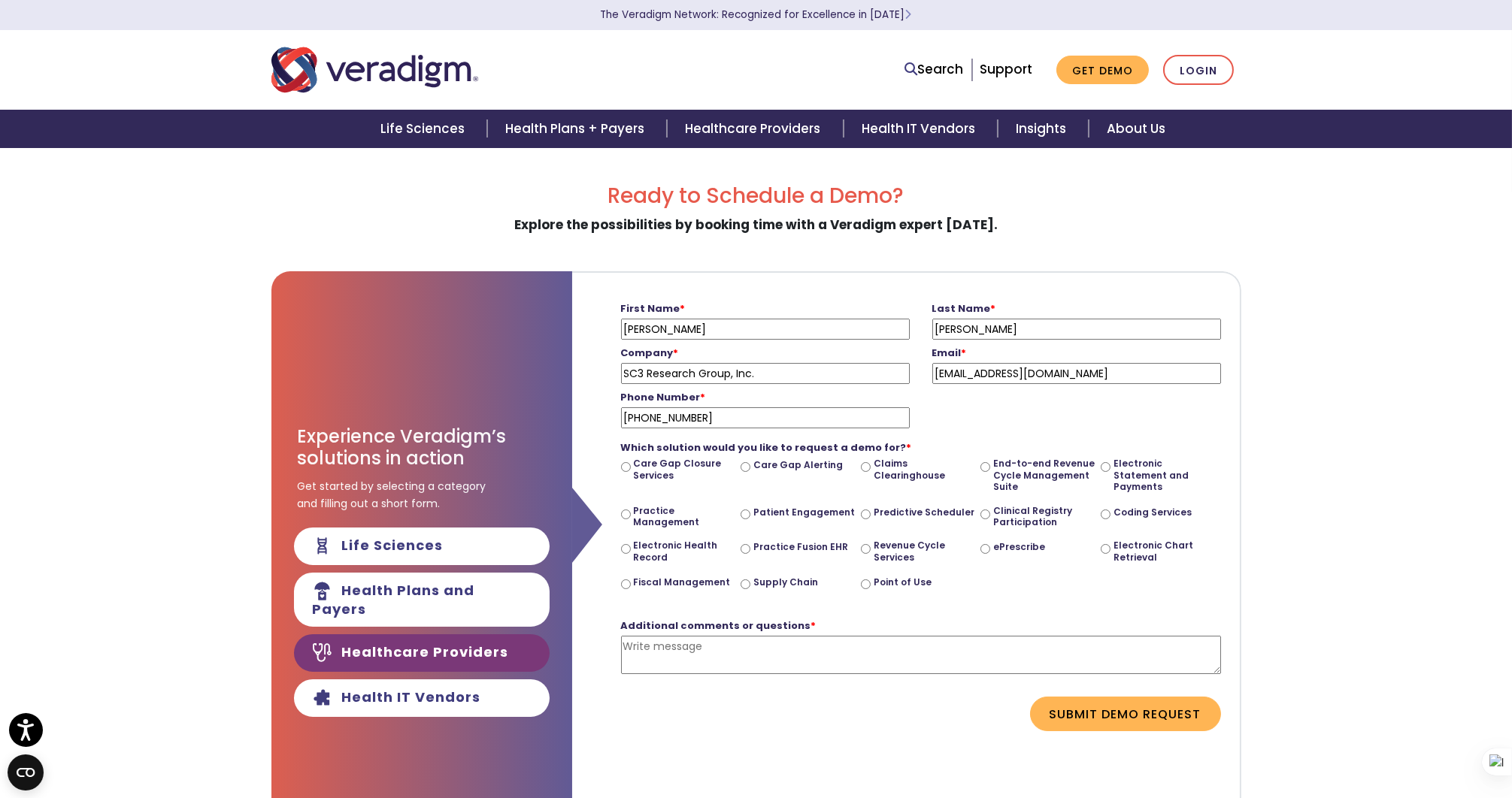
click at [979, 434] on form "First Name * [PERSON_NAME] Please enter your first name Last Name * [PERSON_NAM…" at bounding box center [906, 513] width 645 height 481
click at [979, 434] on div "Which solution would you like to request a demo for? * Care Gap Closure Service…" at bounding box center [920, 518] width 600 height 178
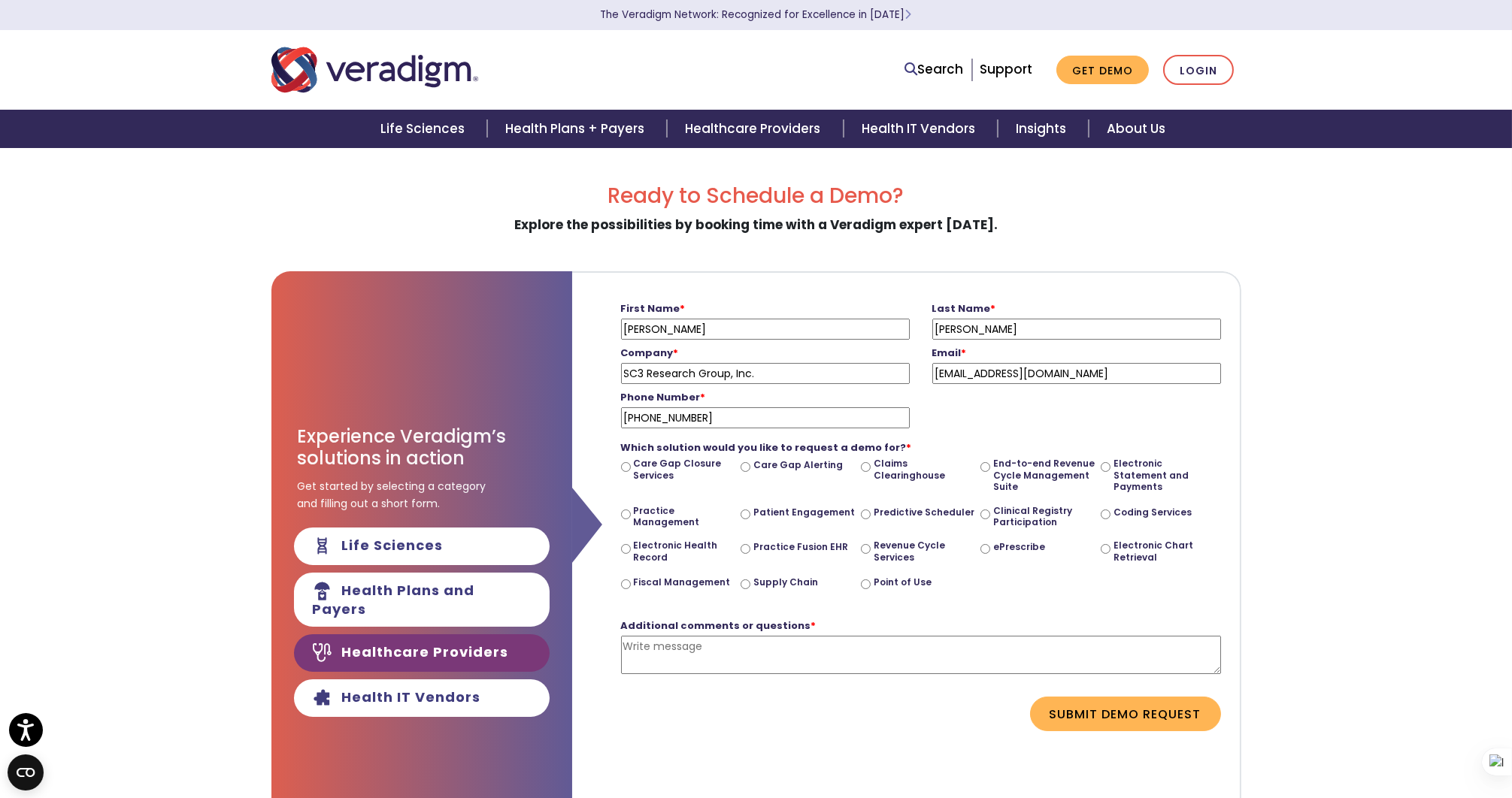
click at [979, 434] on div "Which solution would you like to request a demo for? * Care Gap Closure Service…" at bounding box center [920, 518] width 600 height 178
click at [1378, 444] on div "Ready to Schedule a Demo? Explore the possibilities by booking time with a Vera…" at bounding box center [756, 702] width 1512 height 1035
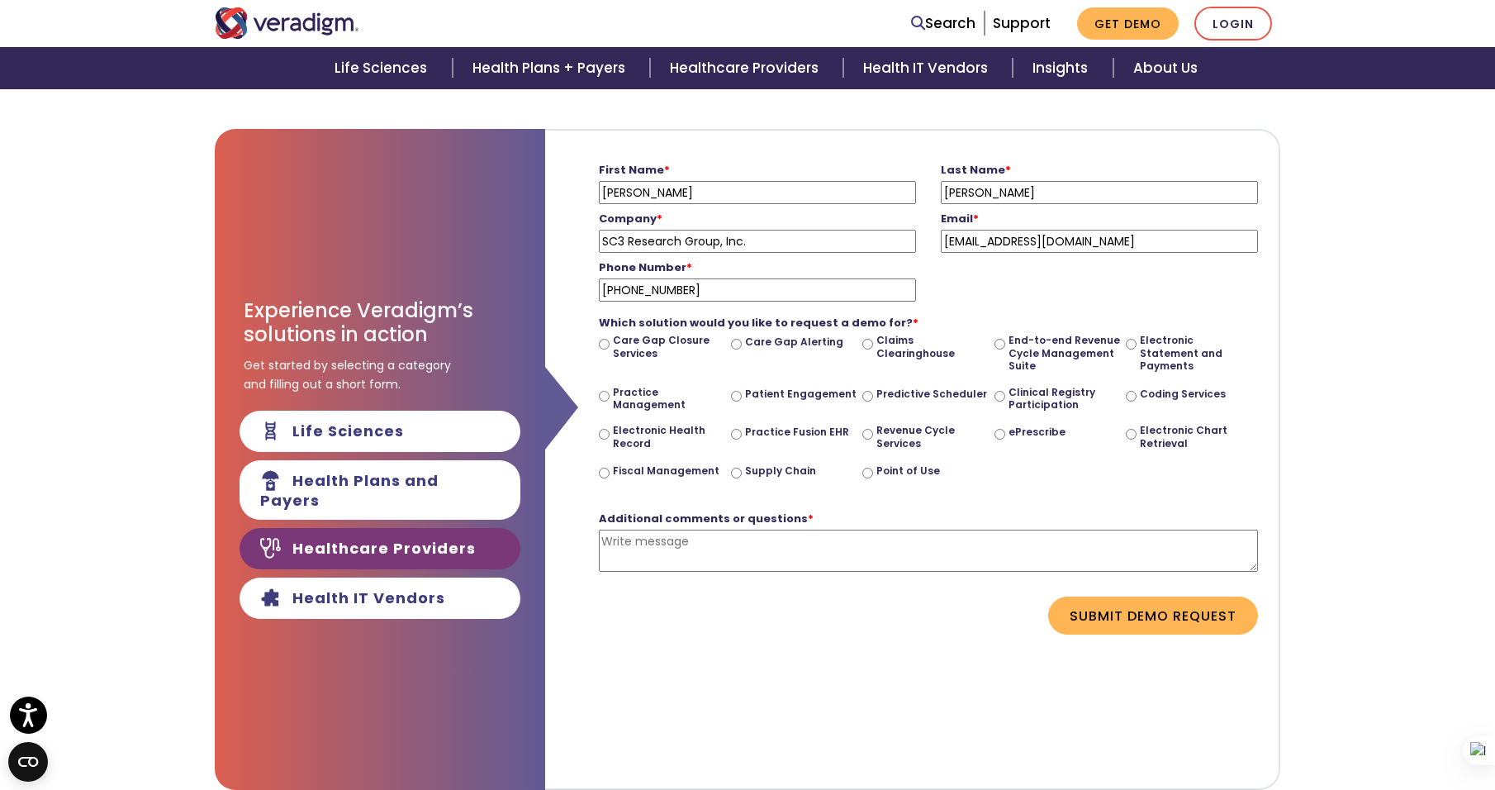
click at [1328, 431] on div "Ready to Schedule a Demo? Explore the possibilities by booking time with a Vera…" at bounding box center [747, 601] width 1495 height 1138
click at [680, 565] on textarea "Additional comments or questions *" at bounding box center [928, 551] width 659 height 42
click at [736, 566] on textarea "Additional comments or questions *" at bounding box center [928, 551] width 659 height 42
paste textarea "I’m interested in learning more about the pricing for medical billing. Could yo…"
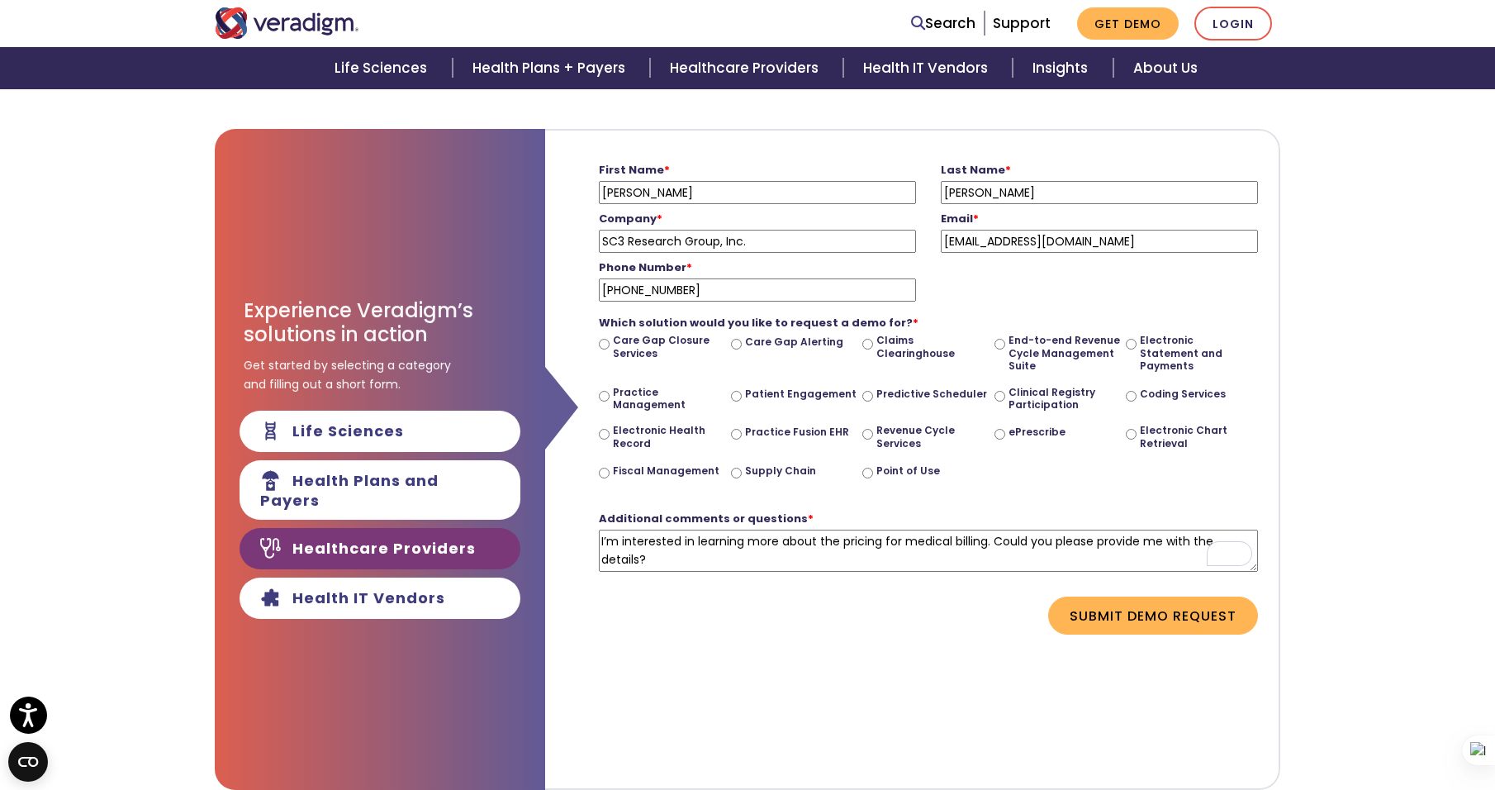
scroll to position [16, 0]
type textarea "I’m interested in learning more about the pricing for medical billing. Could yo…"
click at [641, 392] on label "Practice Management" at bounding box center [669, 399] width 112 height 26
click at [610, 392] on input "Practice Management" at bounding box center [604, 396] width 11 height 11
radio input "true"
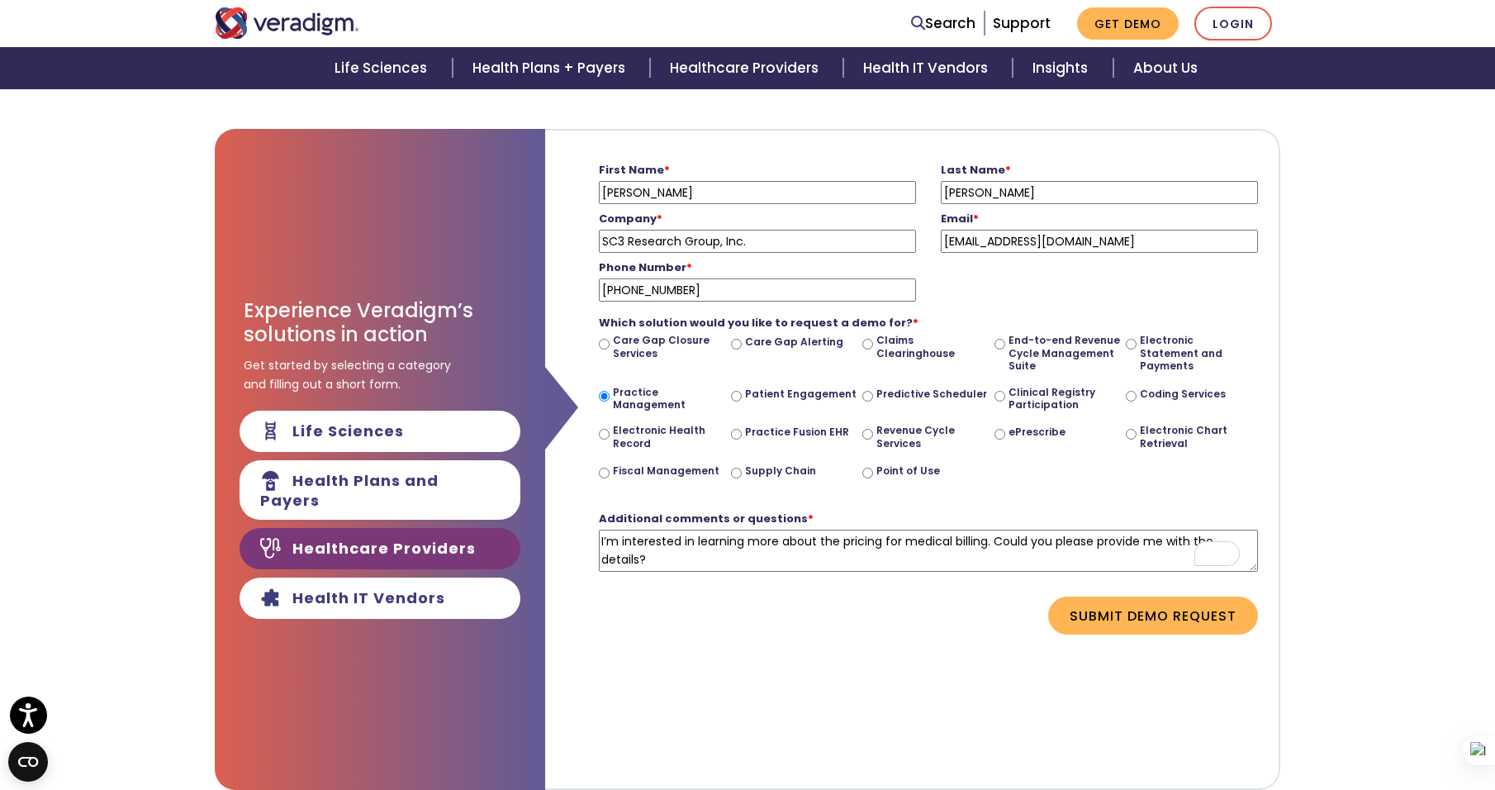
click at [800, 437] on label "Practice Fusion EHR" at bounding box center [797, 431] width 104 height 13
click at [742, 437] on input "Practice Fusion EHR" at bounding box center [736, 434] width 11 height 11
radio input "true"
click at [622, 397] on label "Practice Management" at bounding box center [669, 399] width 112 height 26
click at [610, 397] on input "Practice Management" at bounding box center [604, 396] width 11 height 11
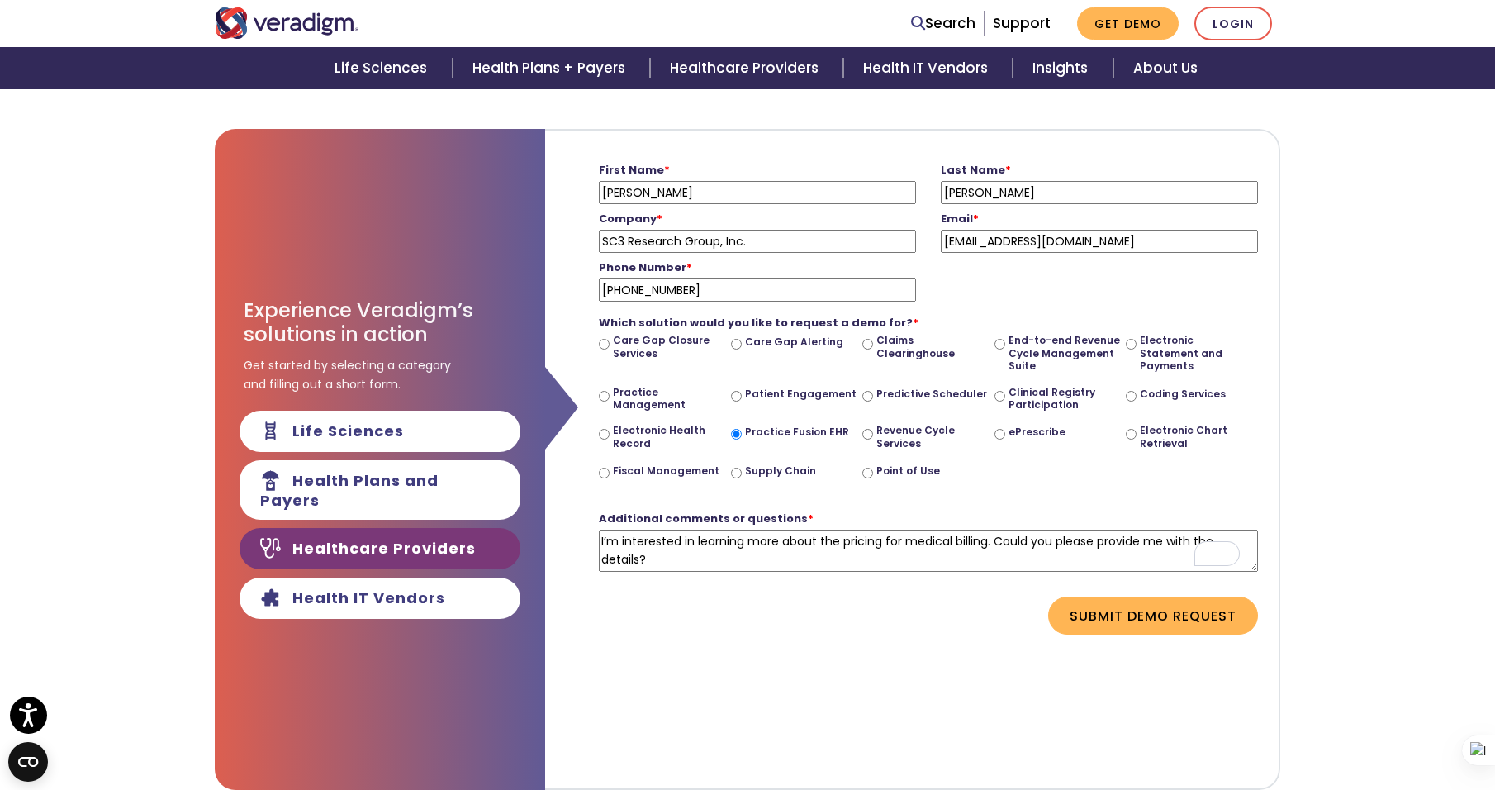
radio input "true"
click at [828, 540] on textarea "I’m interested in learning more about the pricing for medical billing. Could yo…" at bounding box center [928, 551] width 659 height 42
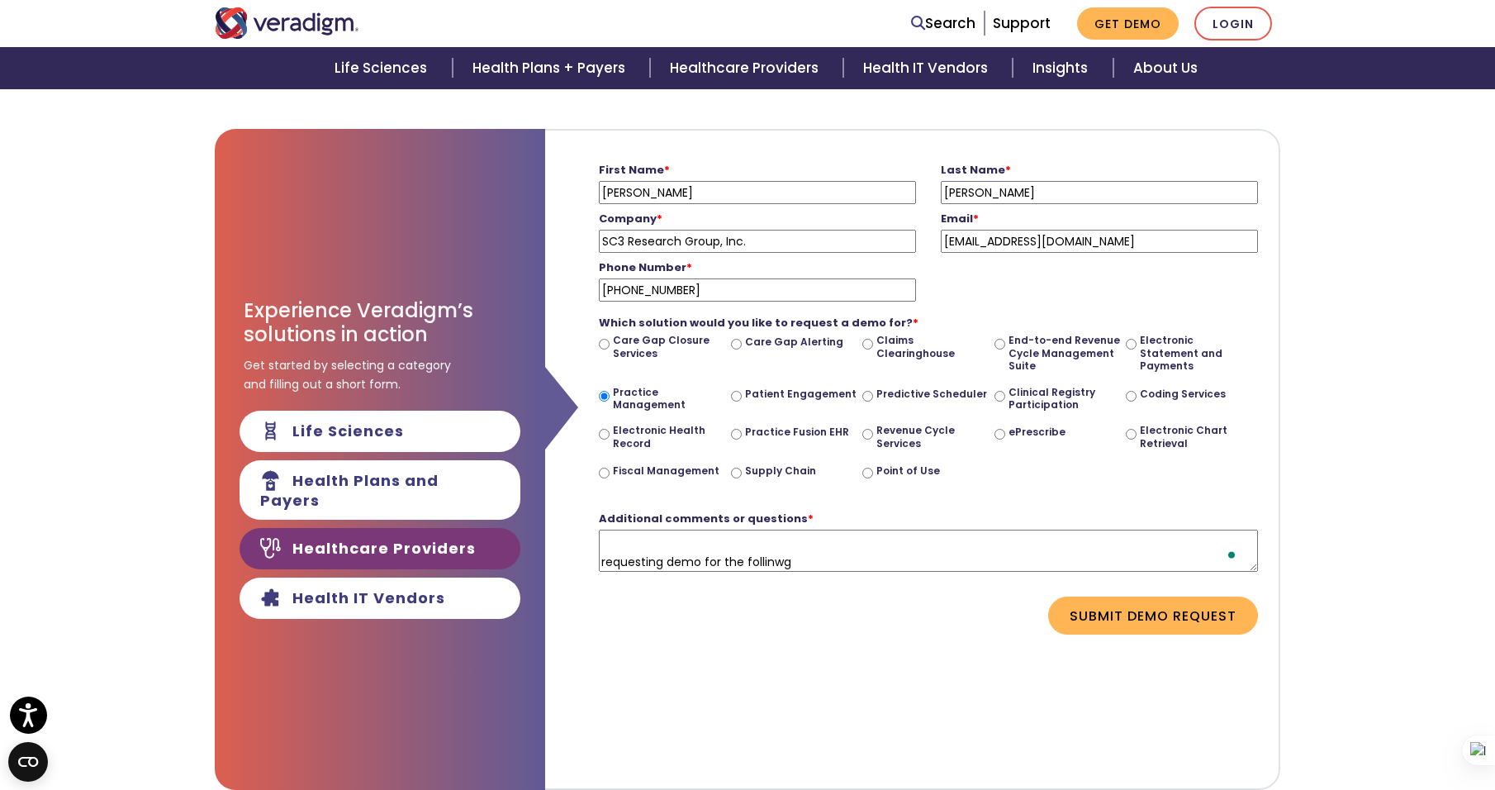
scroll to position [53, 0]
paste textarea "- practice management - electronic health record - practice fusion EHR - claims…"
type textarea "I’m interested in learning more about the pricing for medical billing. Could yo…"
drag, startPoint x: 1107, startPoint y: 604, endPoint x: 1088, endPoint y: 612, distance: 20.7
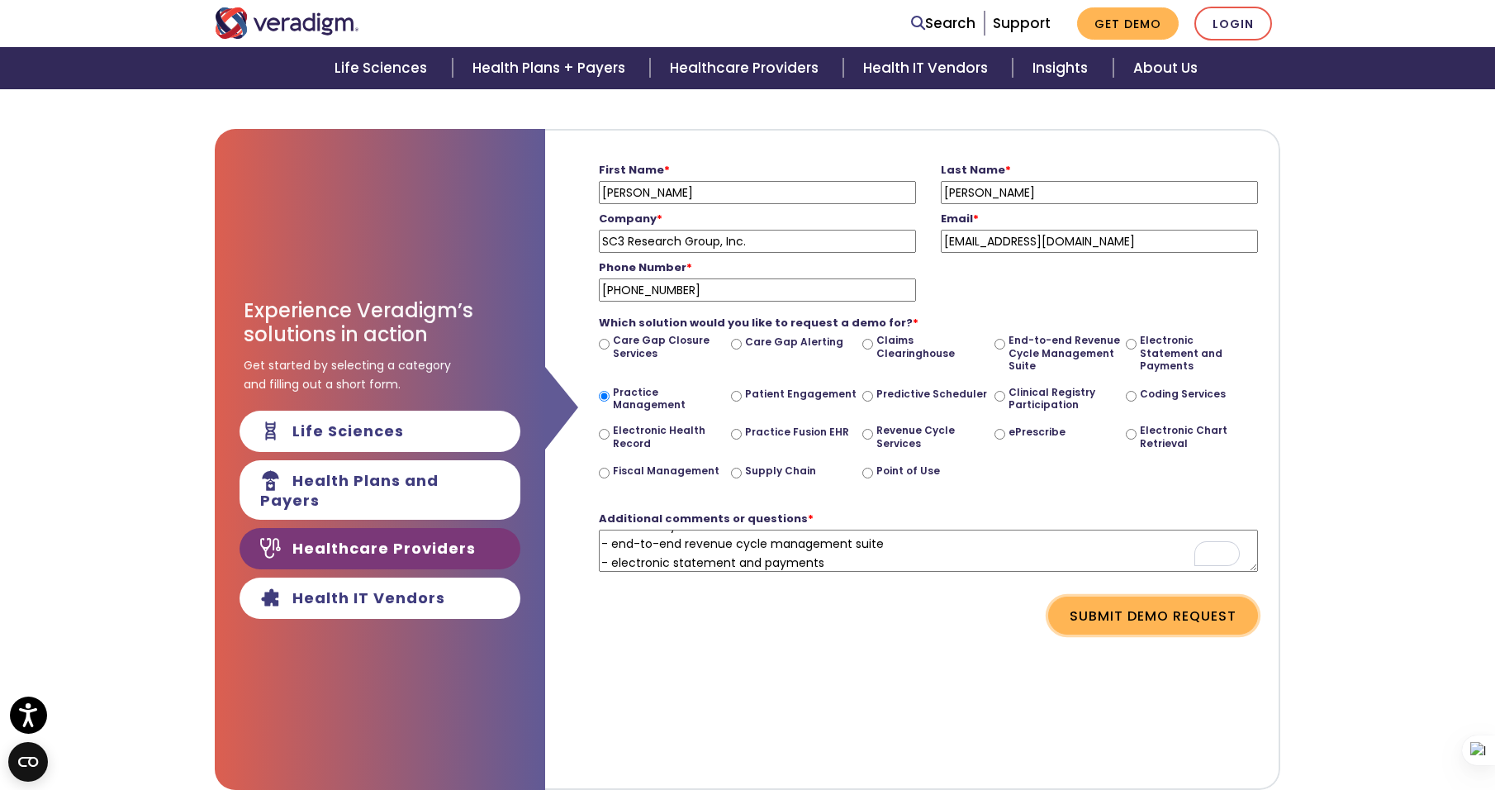
click at [1106, 603] on button "Submit Demo Request" at bounding box center [1153, 615] width 210 height 38
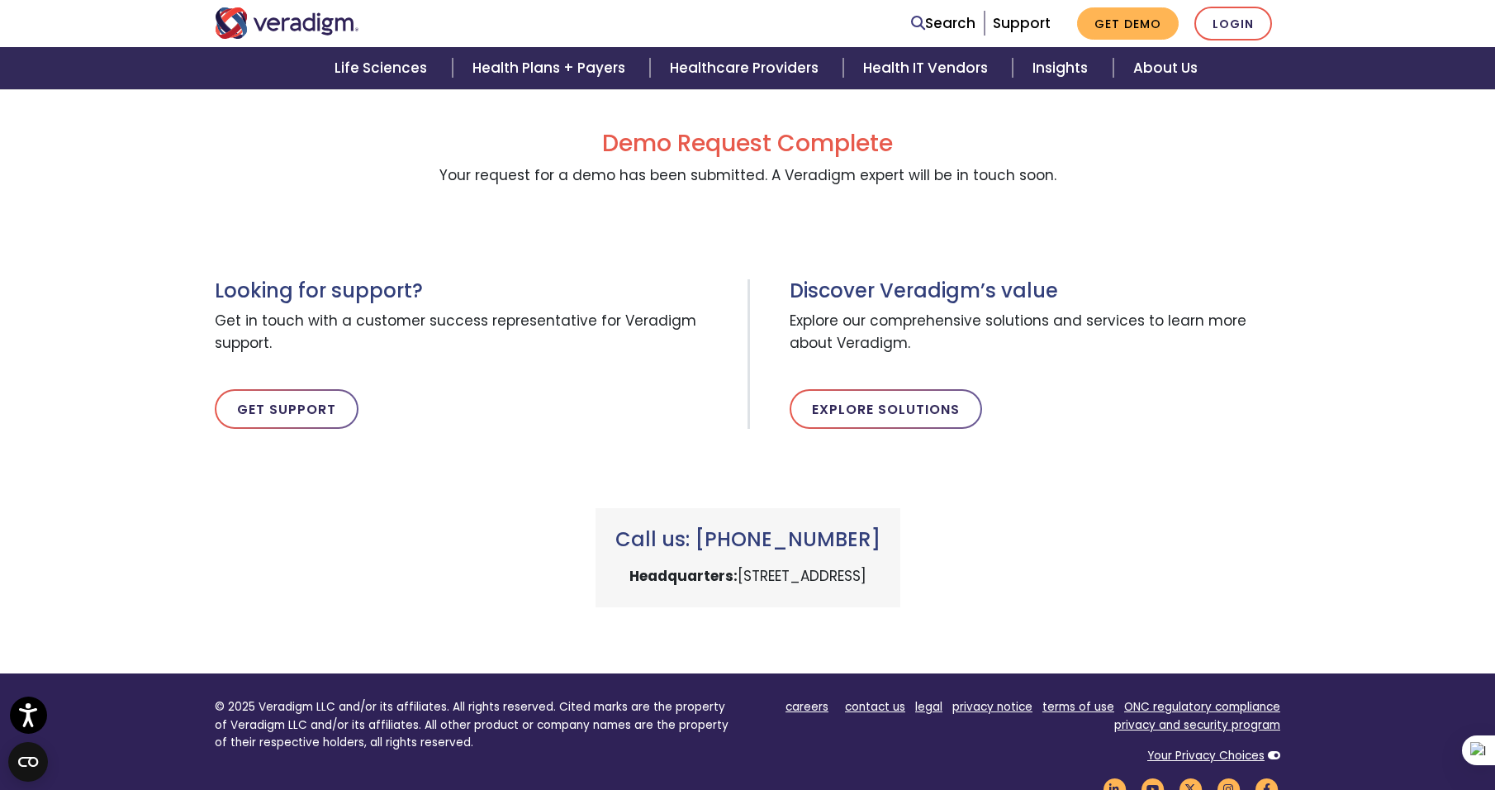
scroll to position [0, 0]
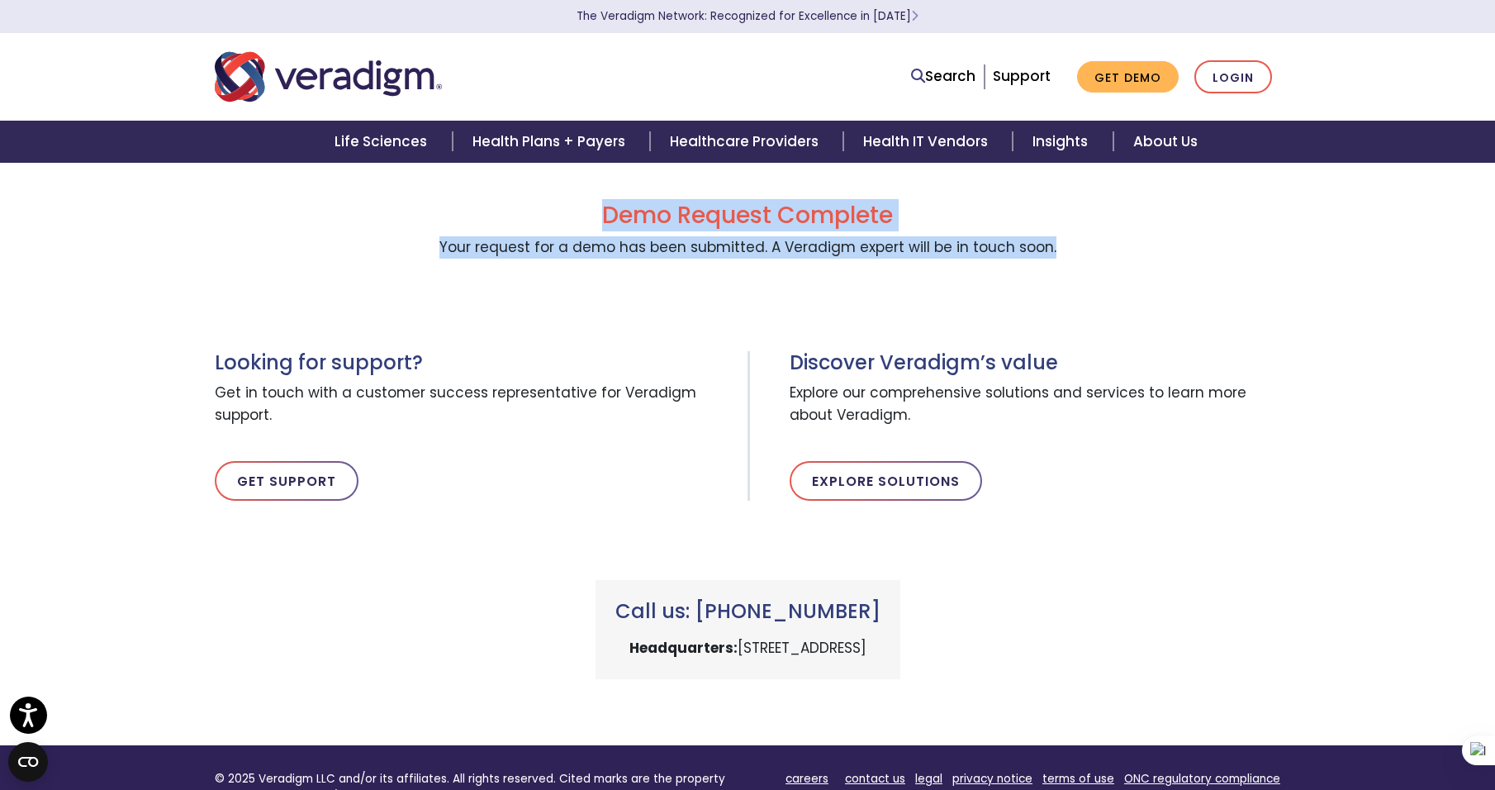
drag, startPoint x: 596, startPoint y: 215, endPoint x: 1094, endPoint y: 252, distance: 498.7
click at [1094, 252] on div "Demo Request Complete Your request for a demo has been submitted. A Veradigm ex…" at bounding box center [748, 230] width 1066 height 57
copy div "Demo Request Complete Your request for a demo has been submitted. A Veradigm ex…"
